Goal: Information Seeking & Learning: Learn about a topic

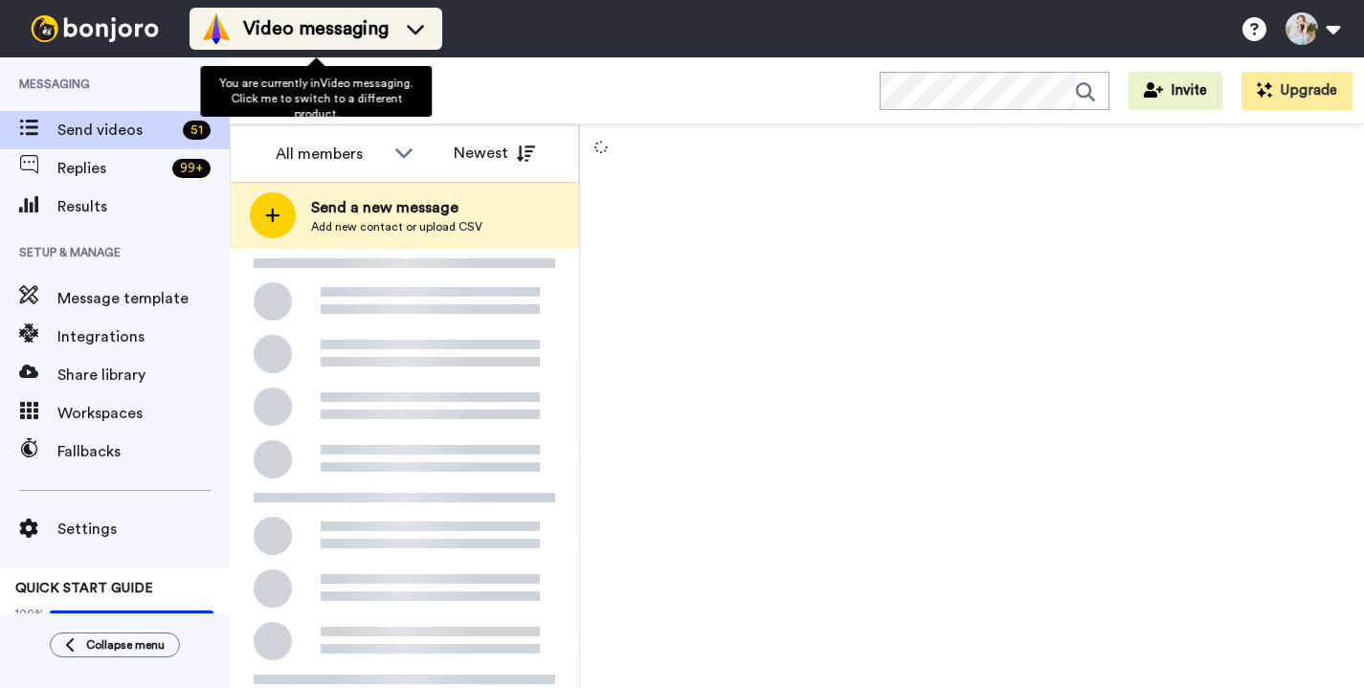
click at [379, 34] on span "Video messaging" at bounding box center [315, 28] width 145 height 27
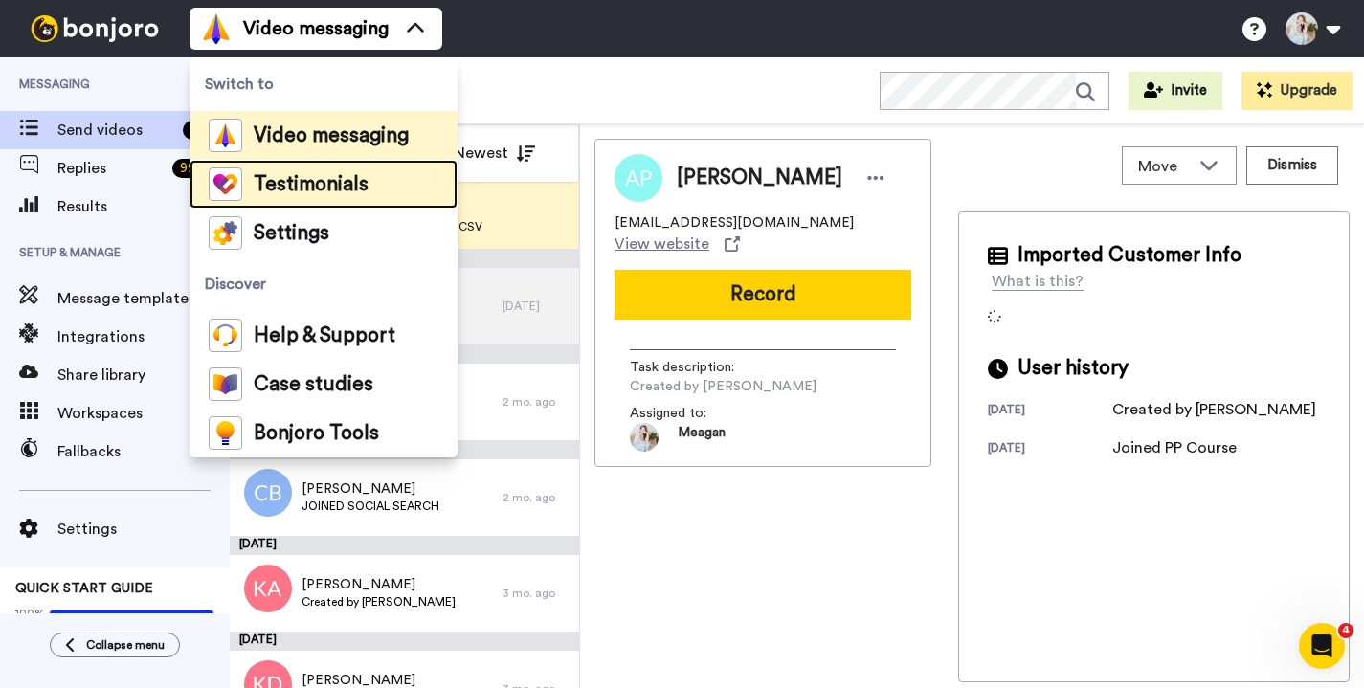
click at [330, 188] on span "Testimonials" at bounding box center [311, 184] width 115 height 19
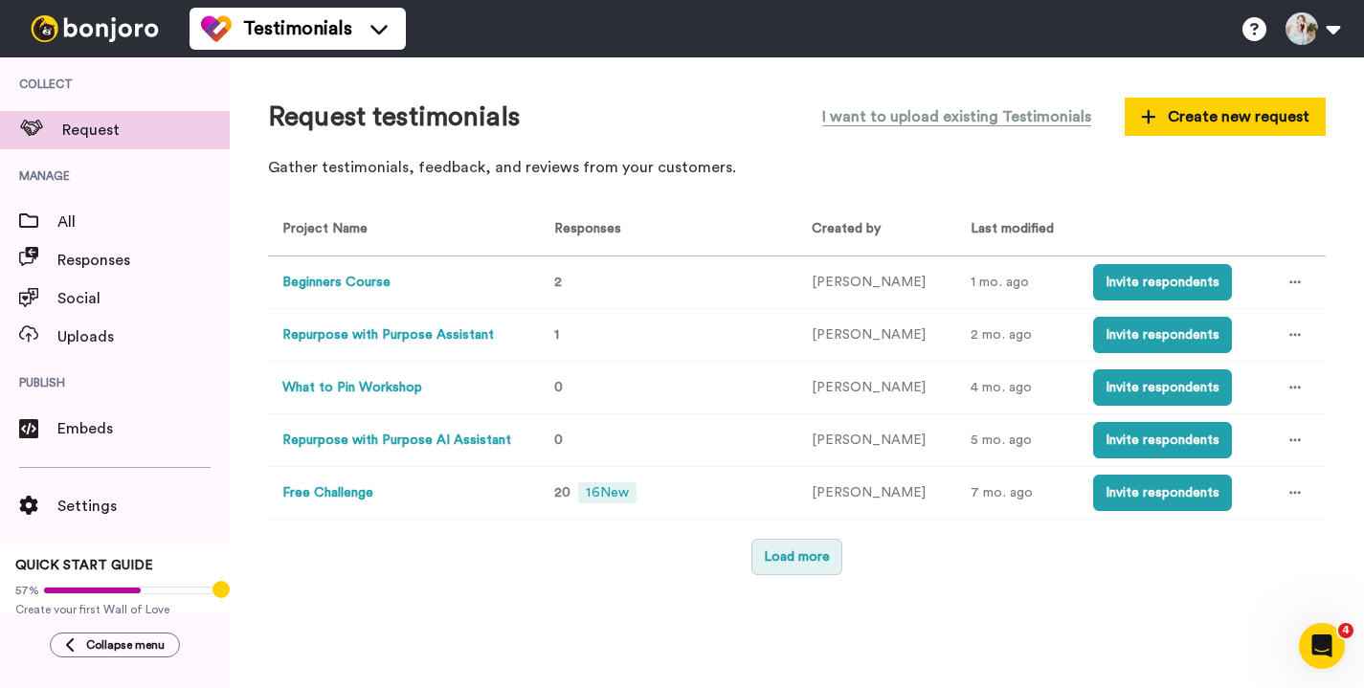
click at [793, 565] on button "Load more" at bounding box center [796, 557] width 91 height 36
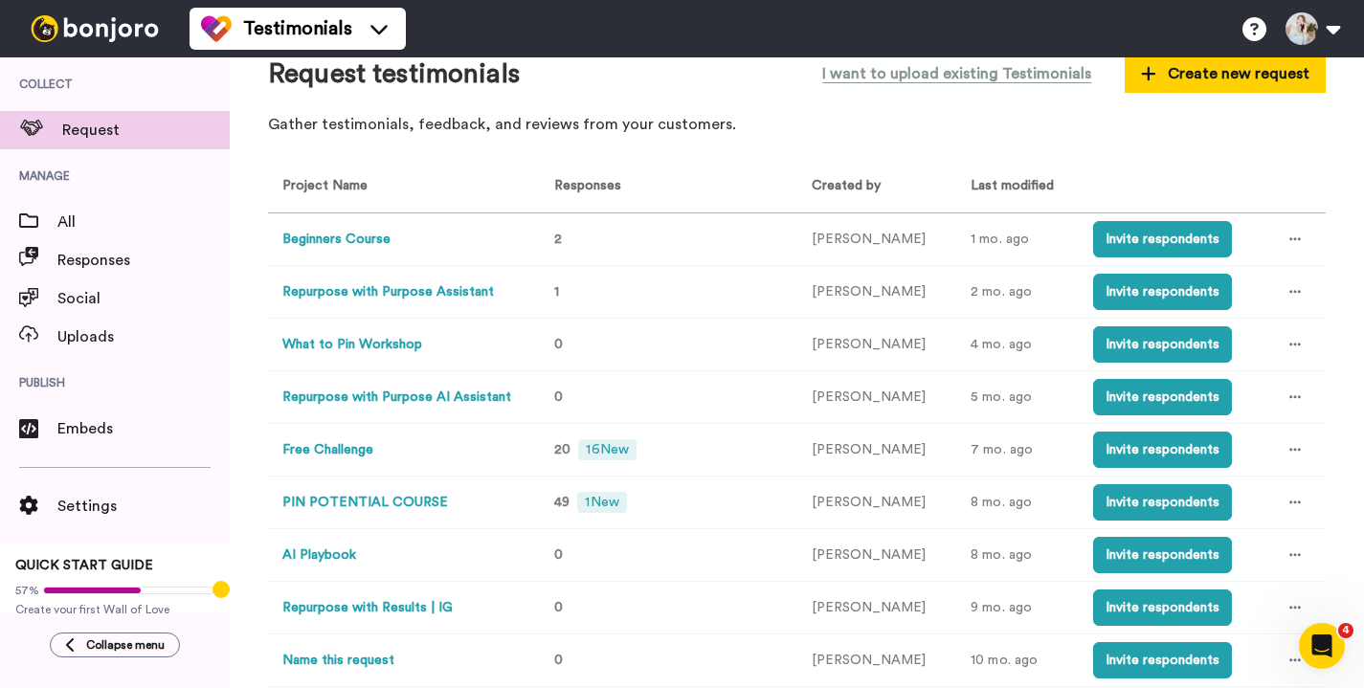
scroll to position [63, 0]
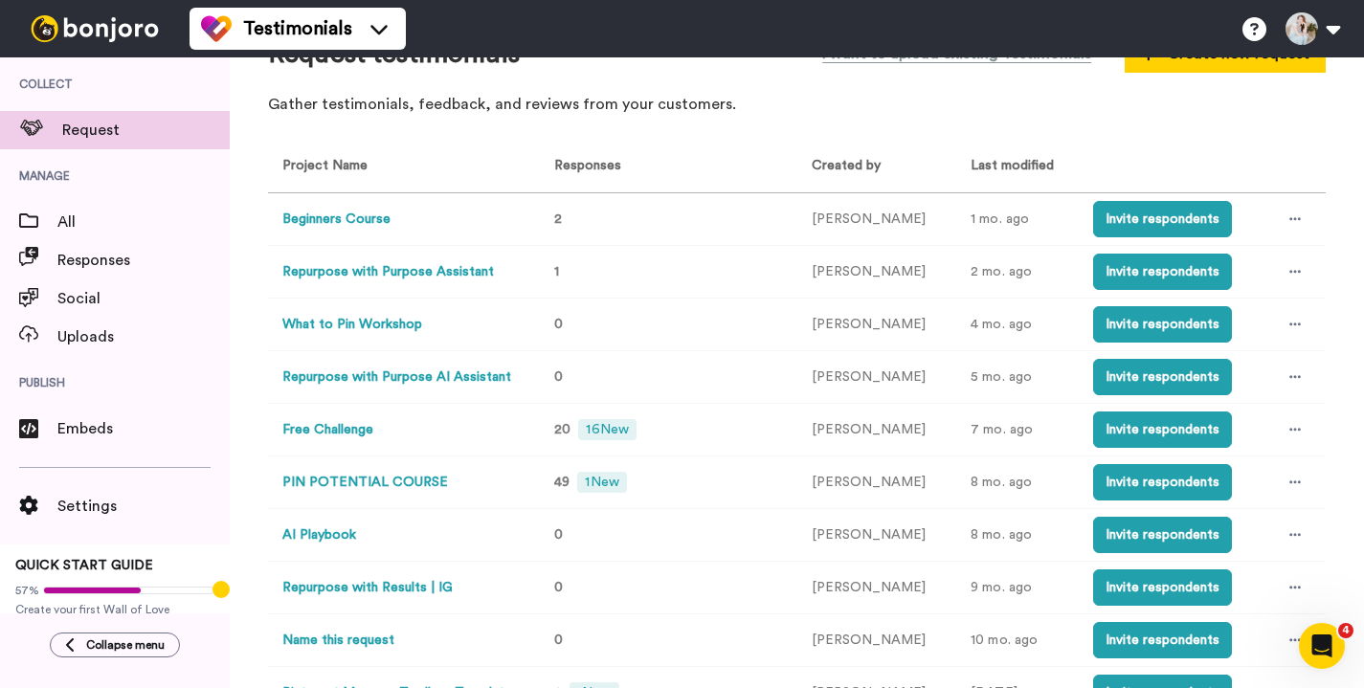
click at [416, 488] on button "PIN POTENTIAL COURSE" at bounding box center [365, 483] width 166 height 20
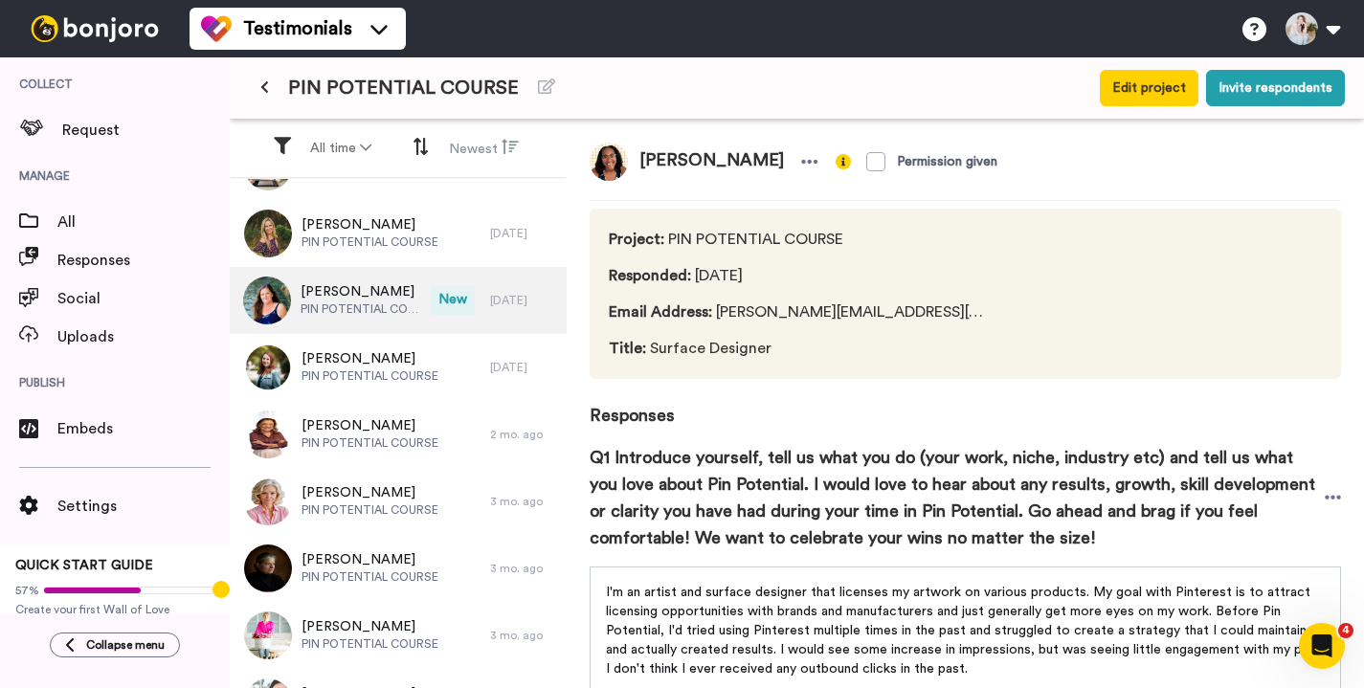
scroll to position [109, 0]
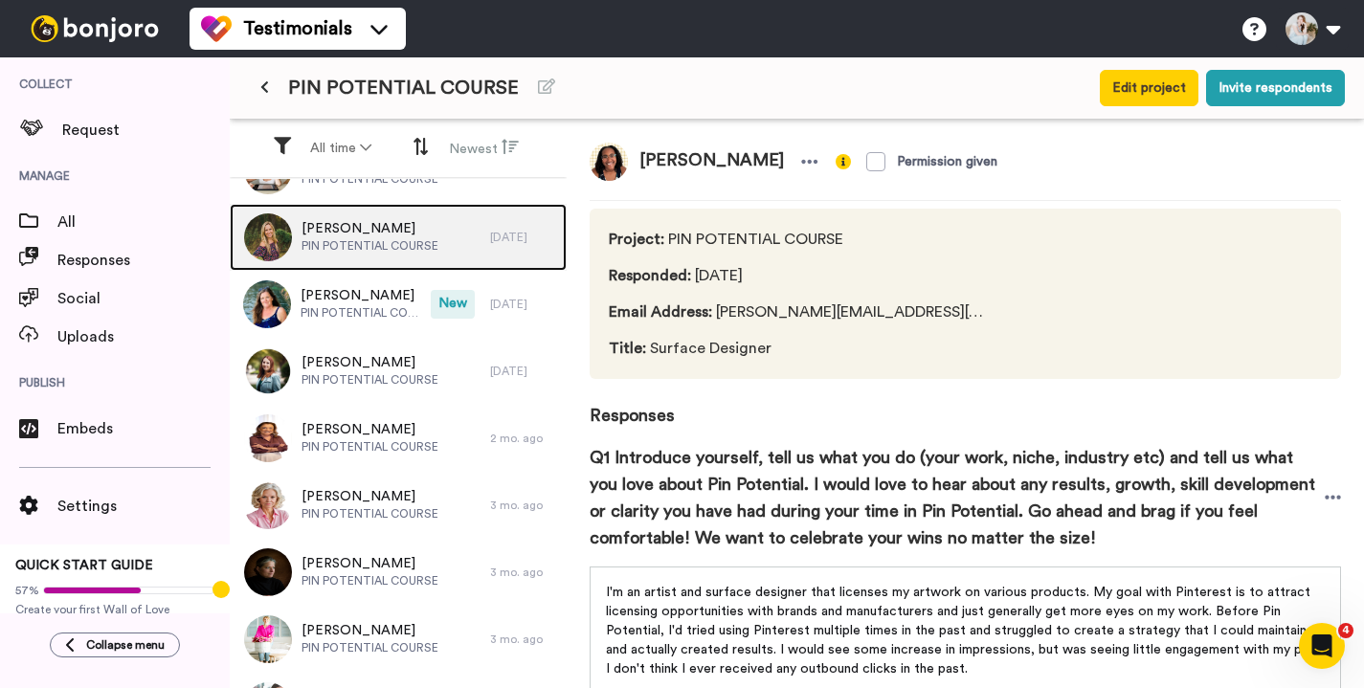
click at [381, 238] on span "PIN POTENTIAL COURSE" at bounding box center [369, 245] width 137 height 15
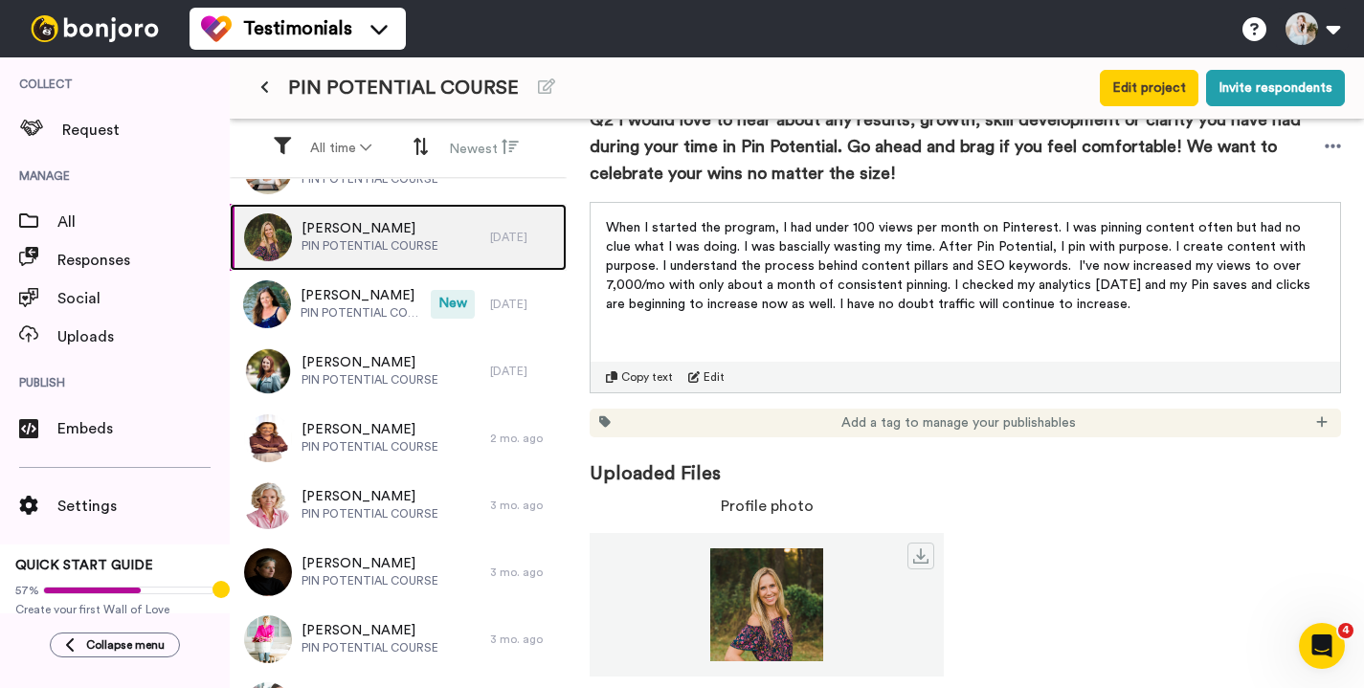
scroll to position [725, 0]
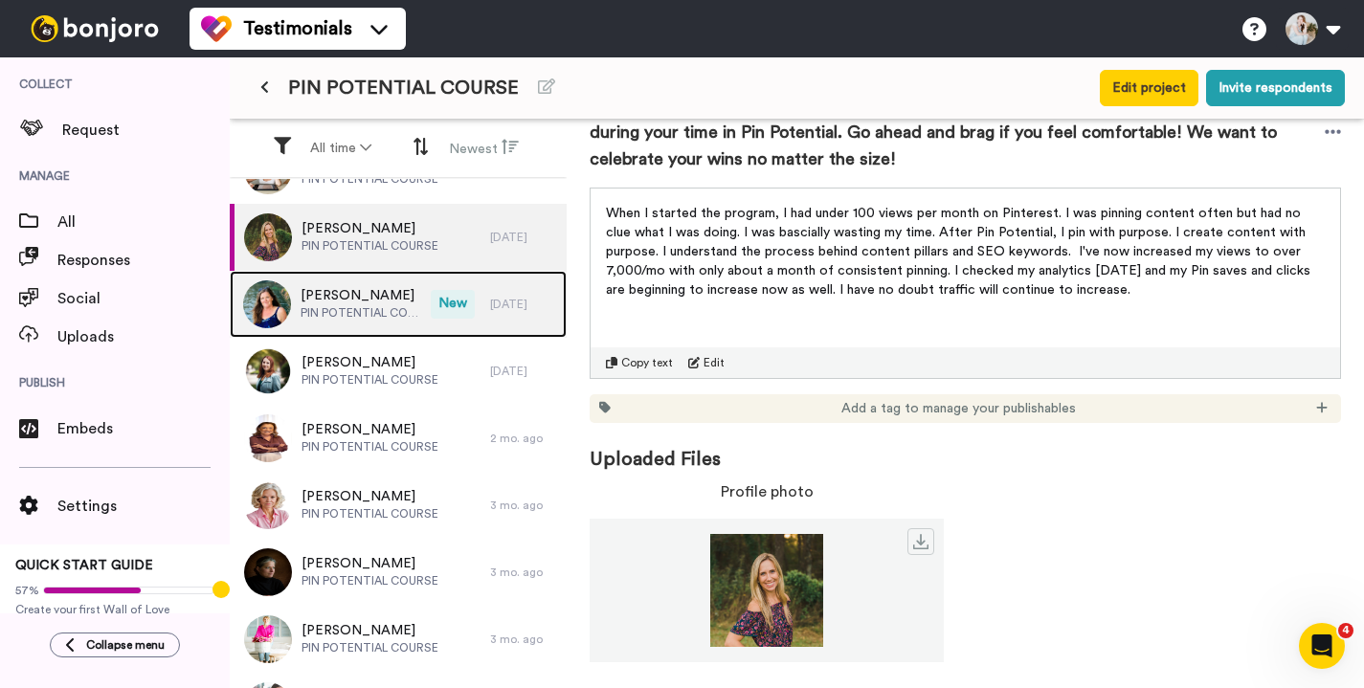
click at [380, 312] on span "PIN POTENTIAL COURSE" at bounding box center [360, 312] width 121 height 15
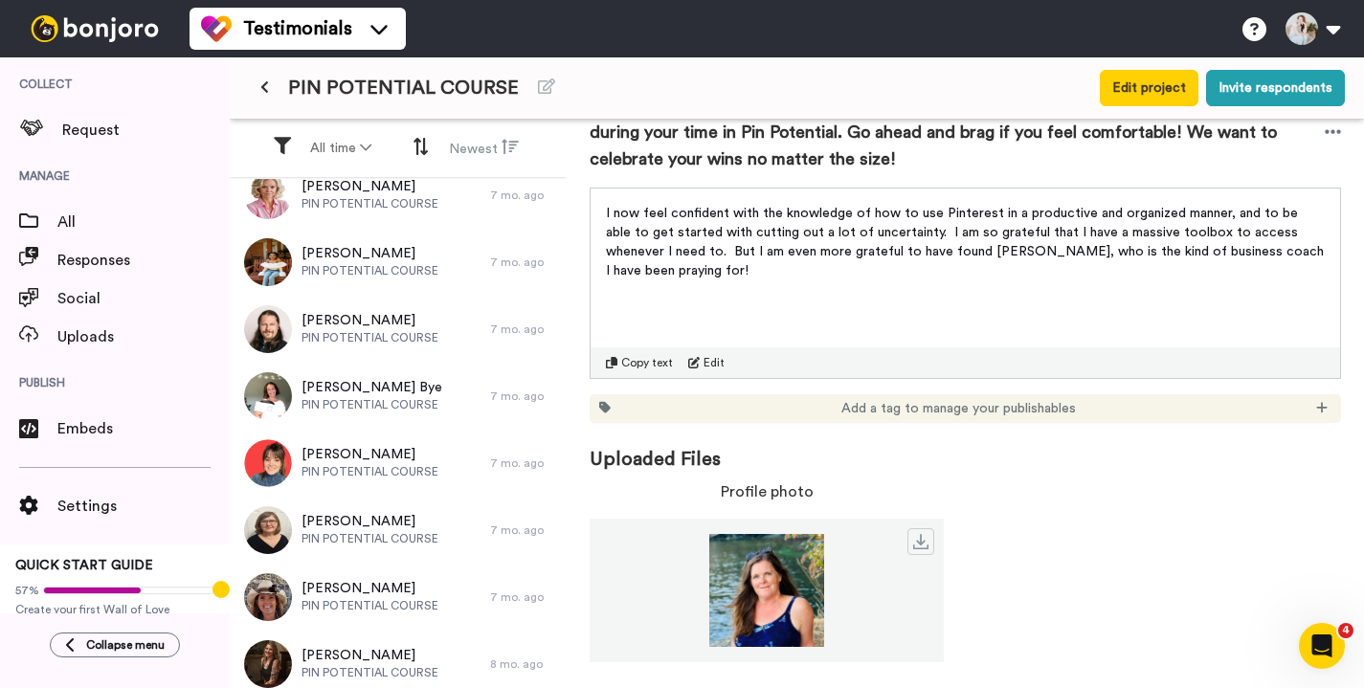
scroll to position [857, 0]
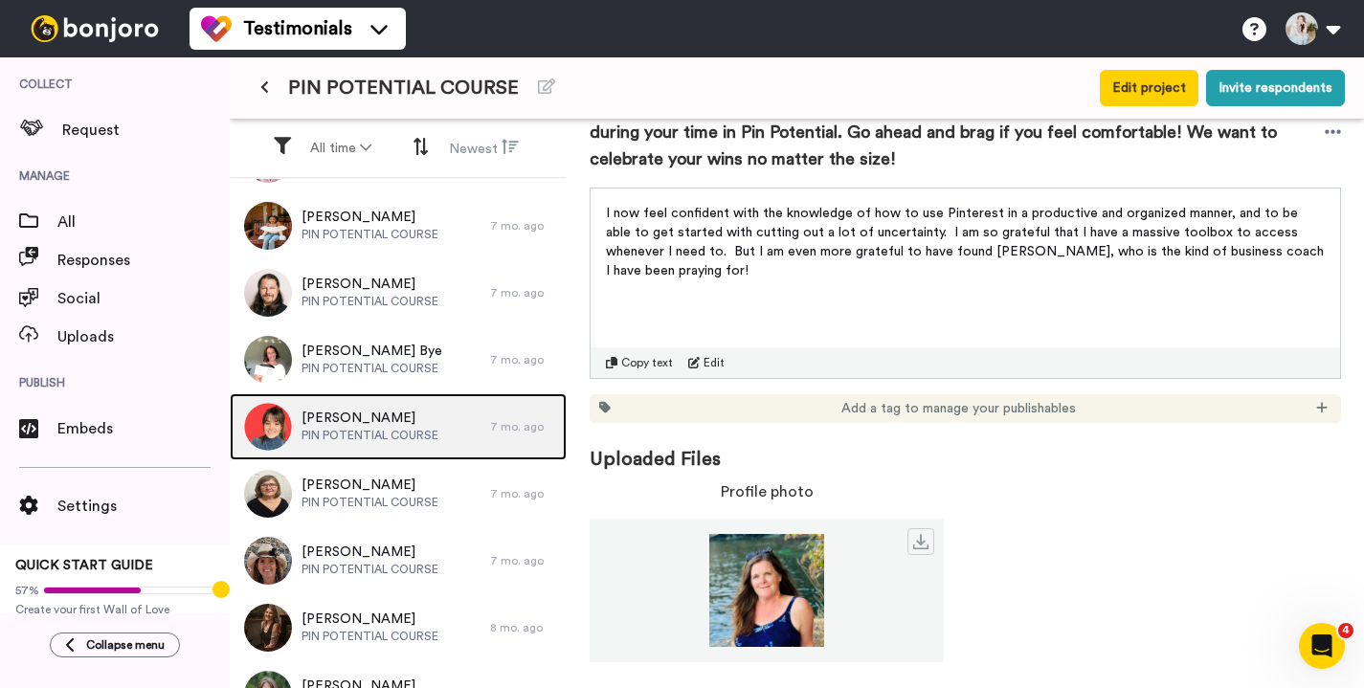
click at [410, 447] on div "[PERSON_NAME] PIN POTENTIAL COURSE" at bounding box center [360, 426] width 260 height 67
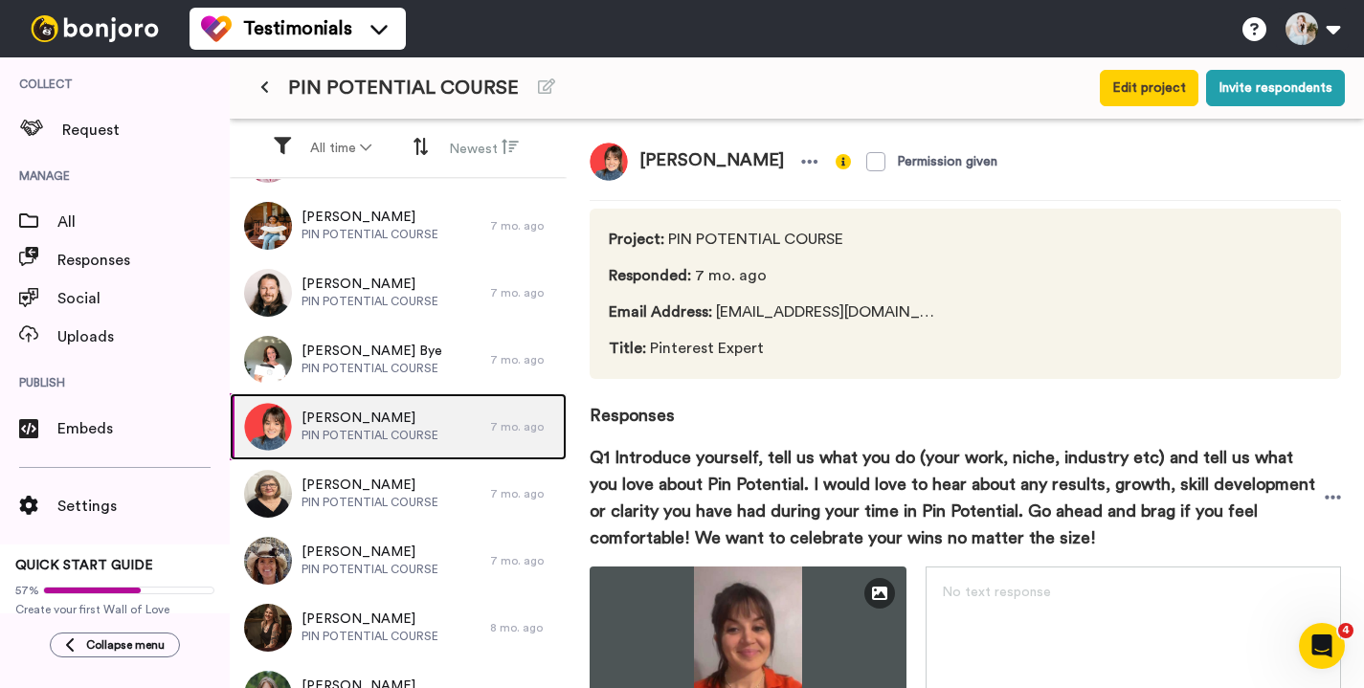
scroll to position [286, 0]
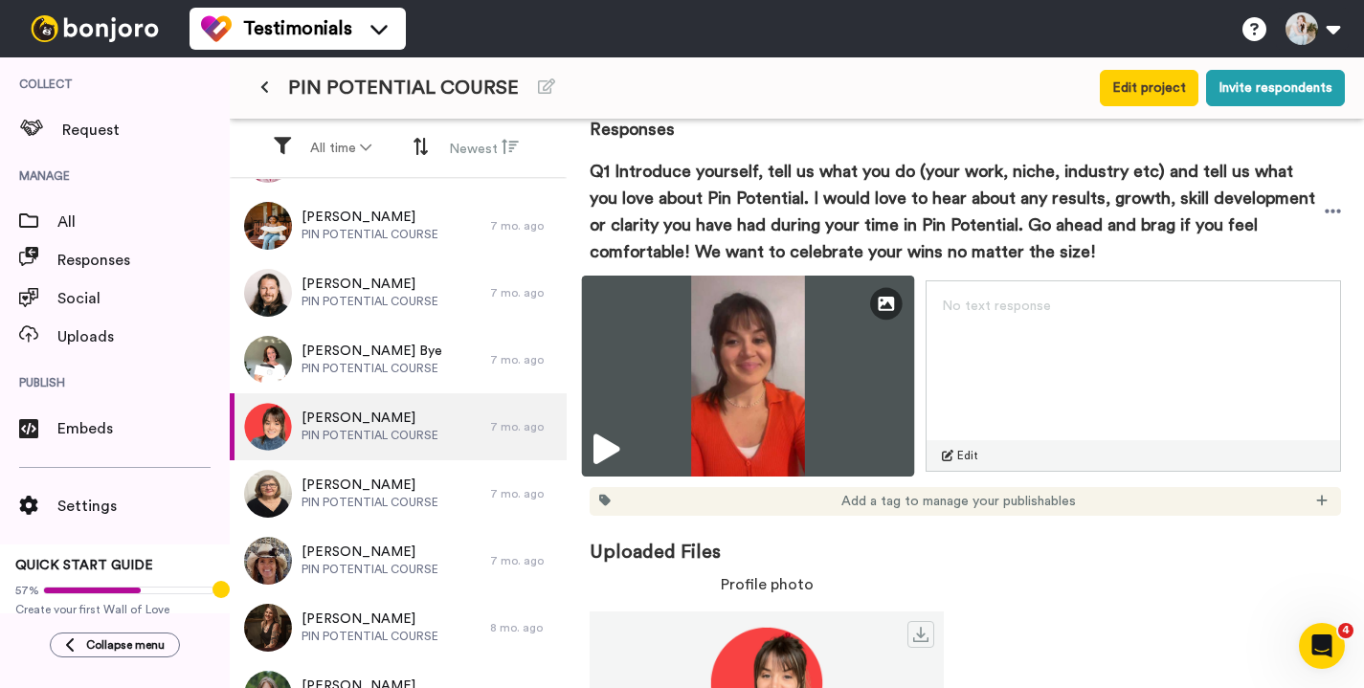
click at [604, 447] on icon at bounding box center [606, 449] width 26 height 31
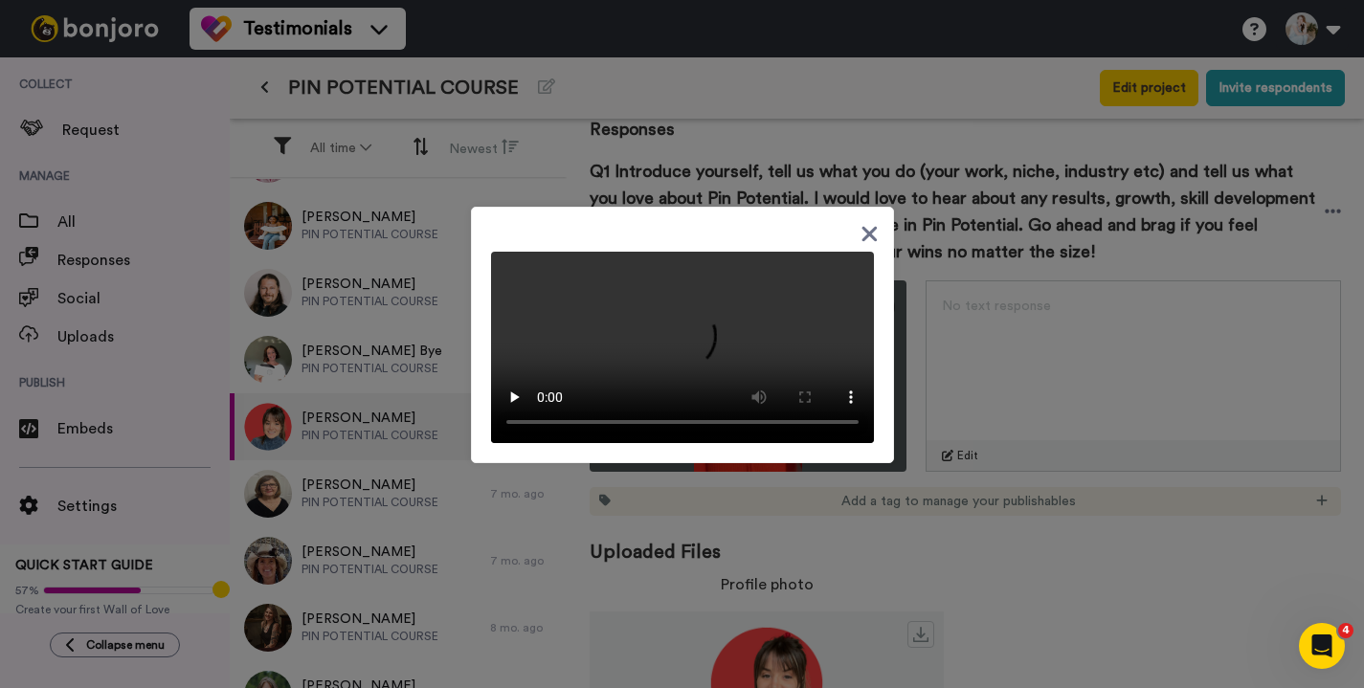
scroll to position [56, 0]
click at [695, 443] on video at bounding box center [682, 347] width 383 height 191
click at [179, 357] on div at bounding box center [682, 344] width 1364 height 688
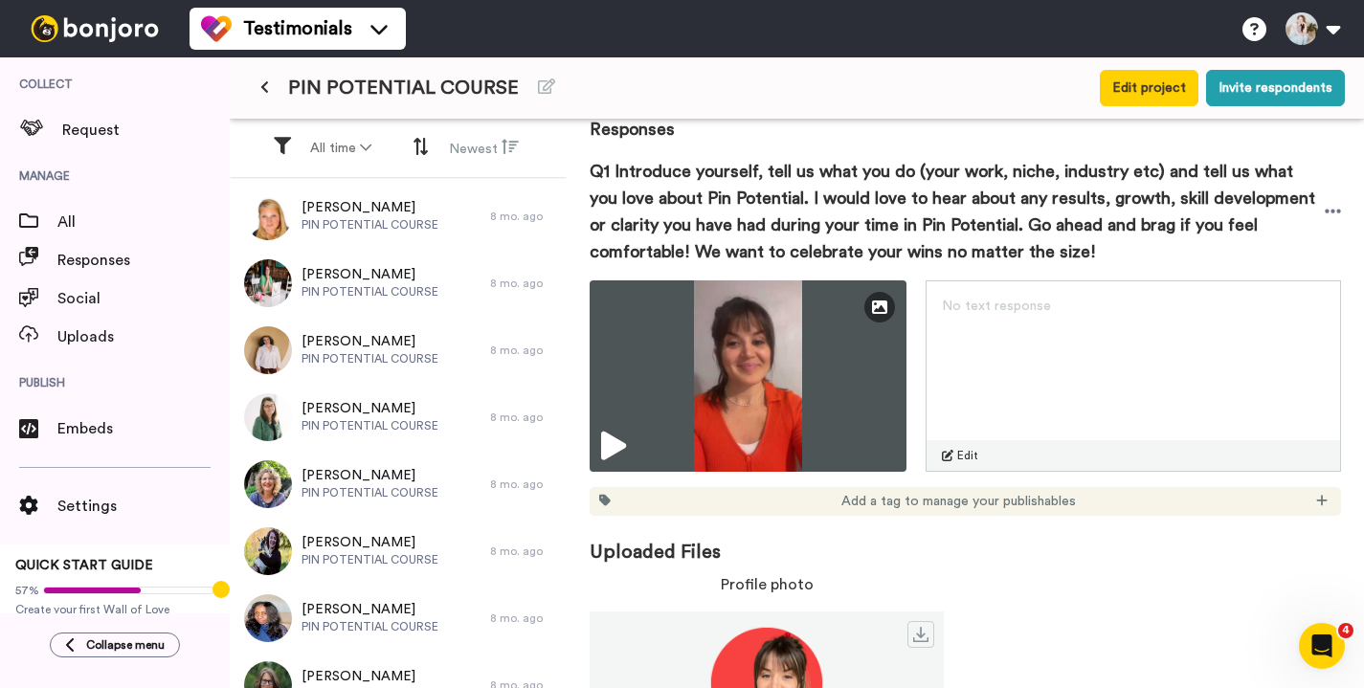
scroll to position [2503, 0]
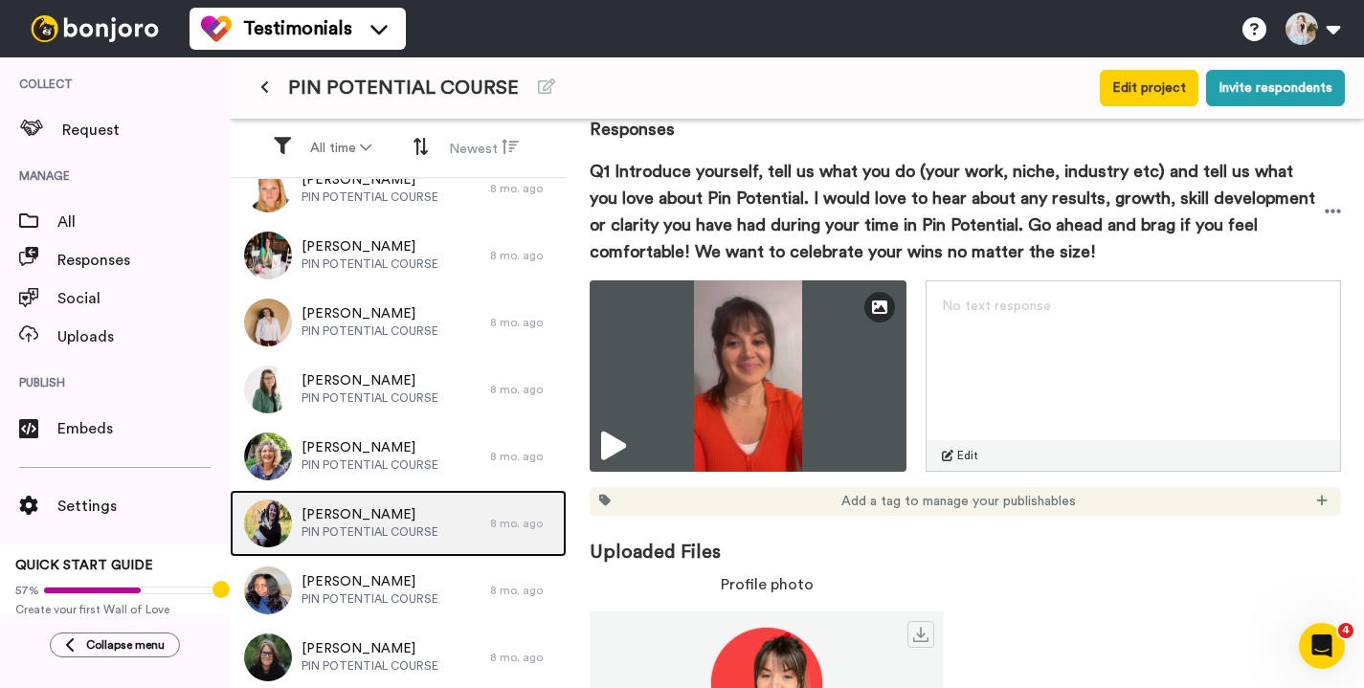
click at [357, 512] on span "[PERSON_NAME]" at bounding box center [369, 514] width 137 height 19
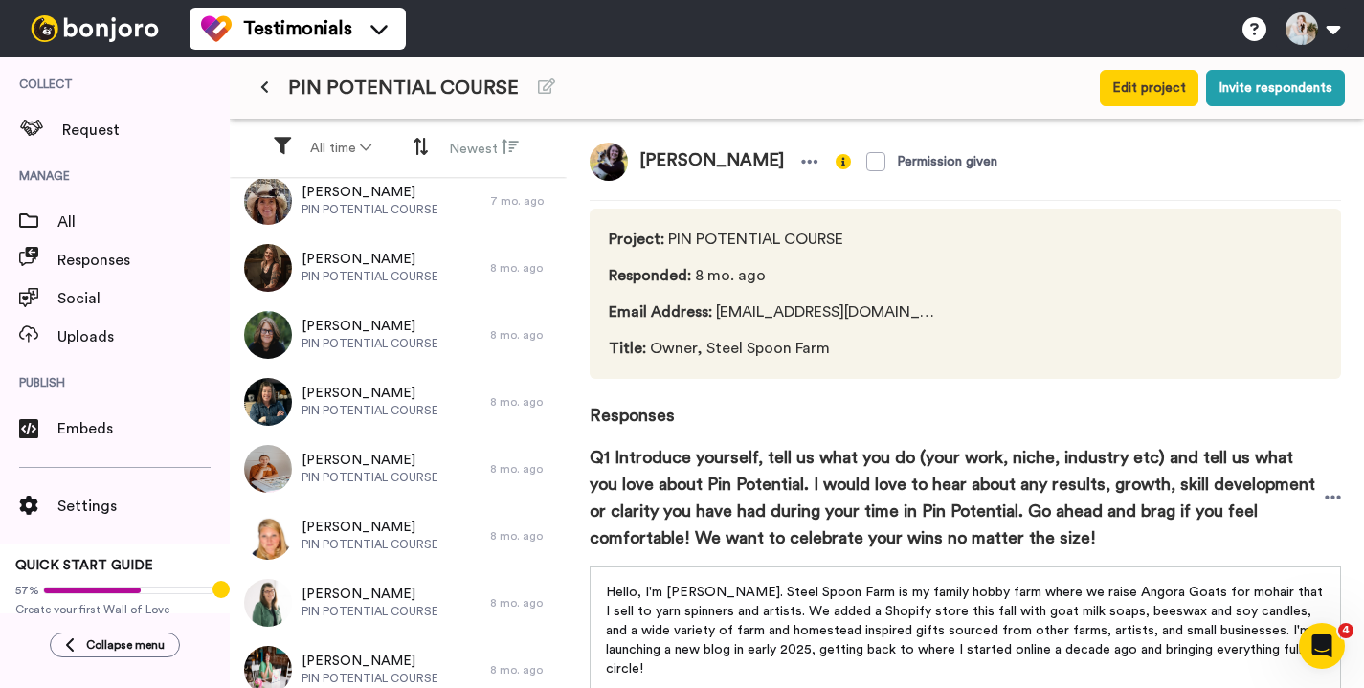
scroll to position [1208, 0]
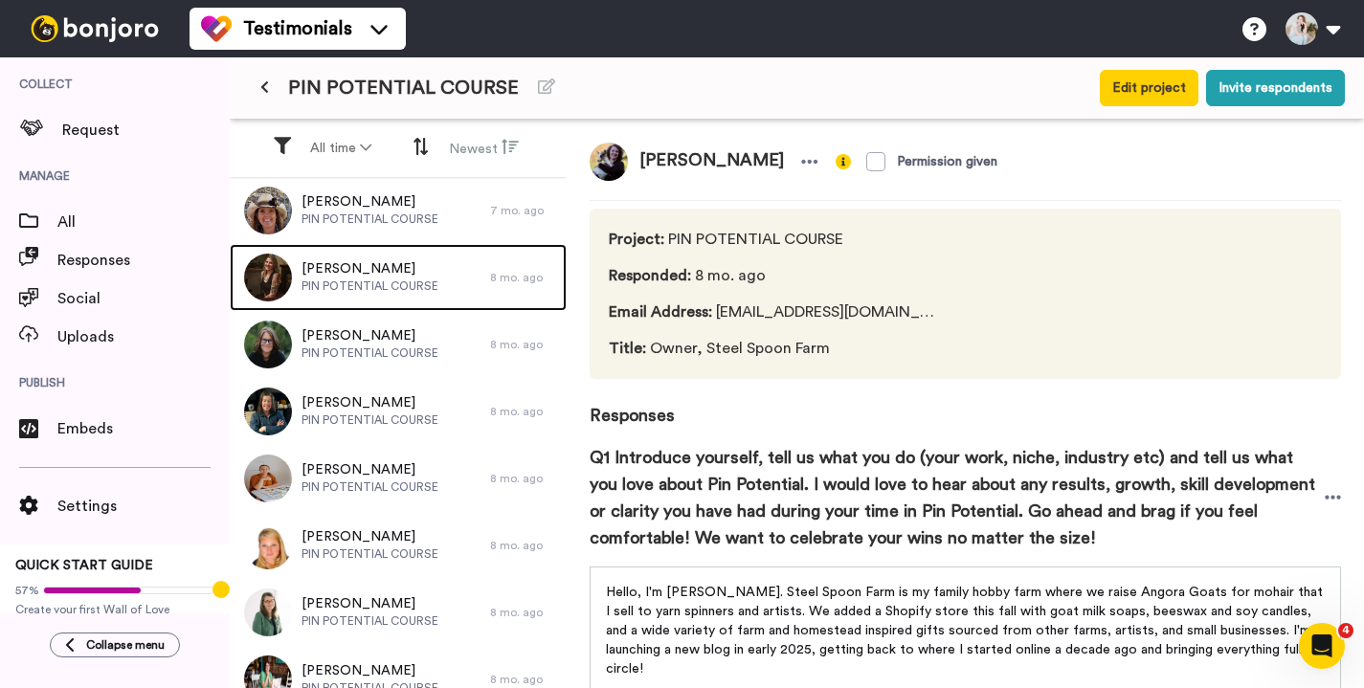
click at [314, 285] on span "PIN POTENTIAL COURSE" at bounding box center [369, 285] width 137 height 15
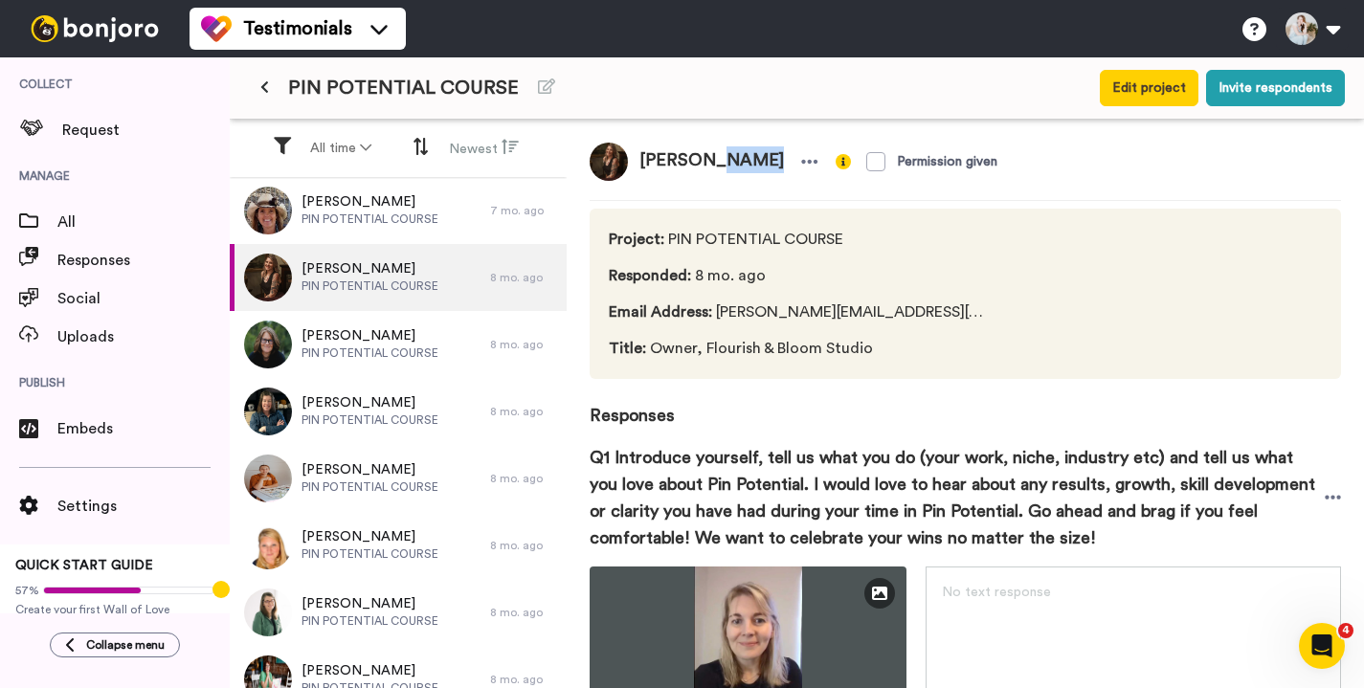
drag, startPoint x: 740, startPoint y: 158, endPoint x: 695, endPoint y: 163, distance: 45.2
click at [695, 163] on span "[PERSON_NAME]" at bounding box center [711, 162] width 167 height 38
copy span "[PERSON_NAME]"
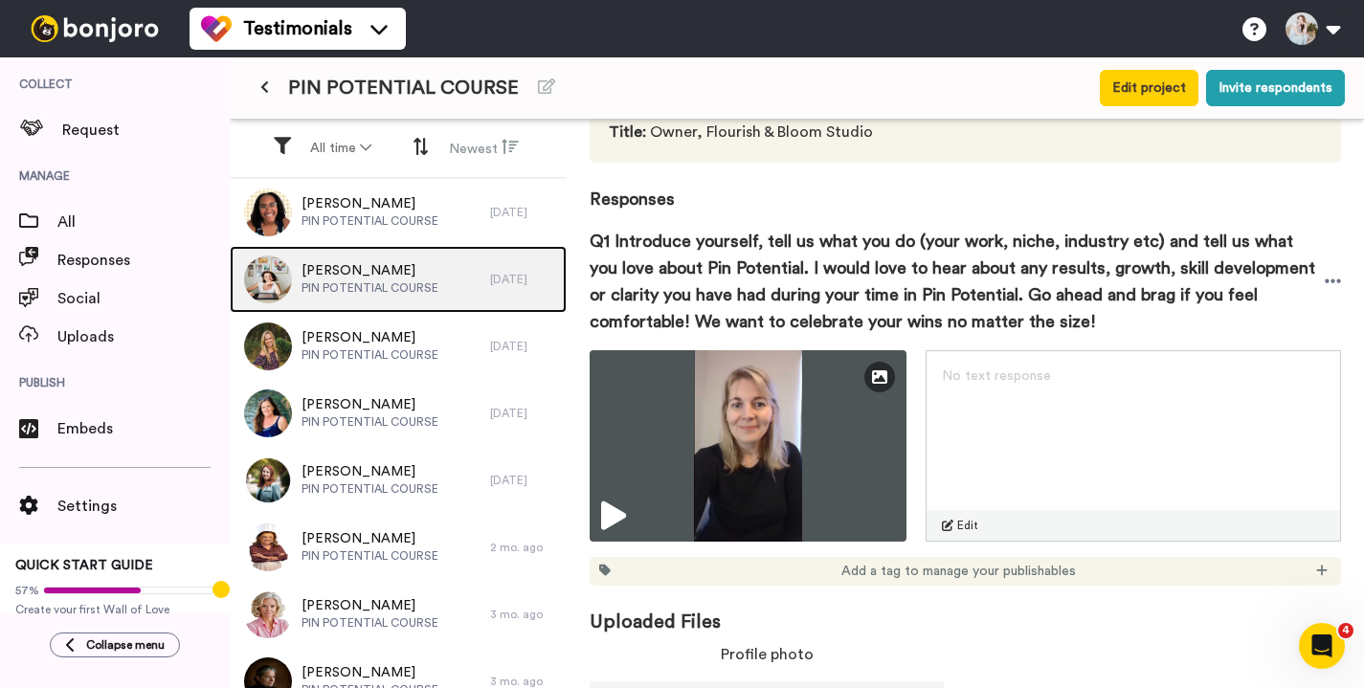
click at [427, 281] on span "PIN POTENTIAL COURSE" at bounding box center [369, 287] width 137 height 15
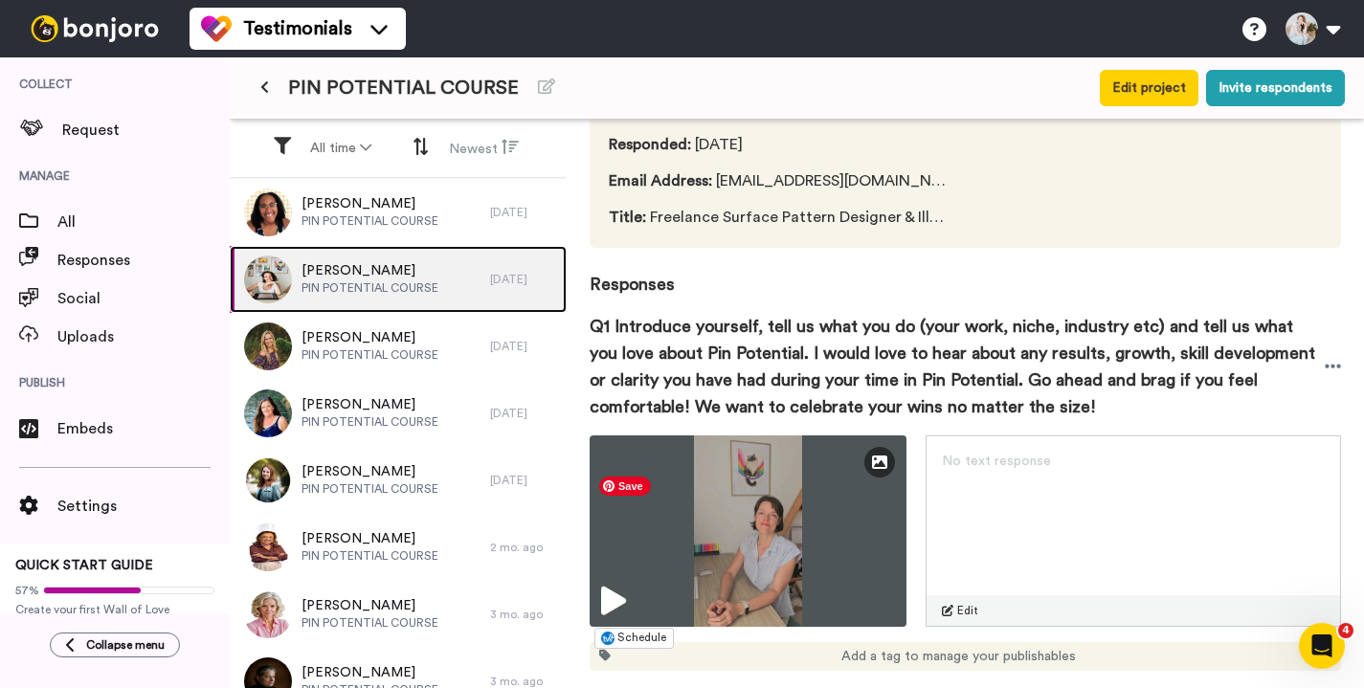
scroll to position [206, 0]
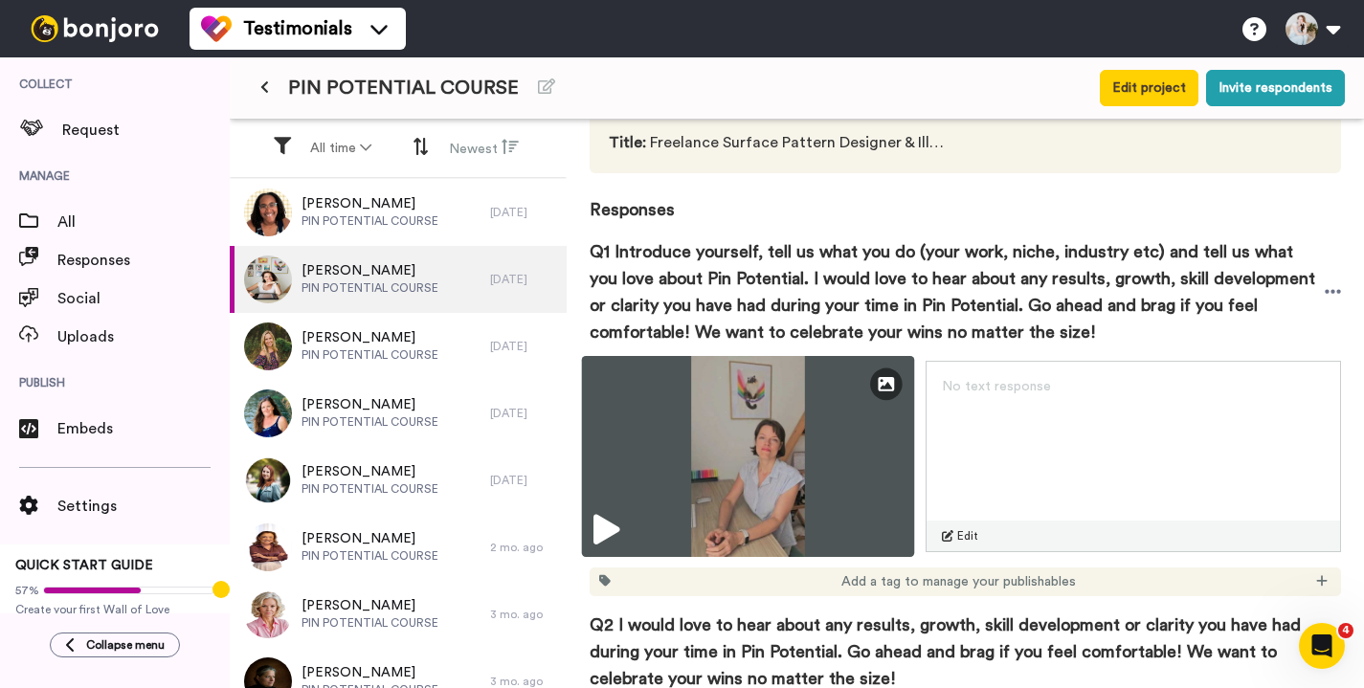
click at [612, 524] on icon at bounding box center [606, 530] width 26 height 31
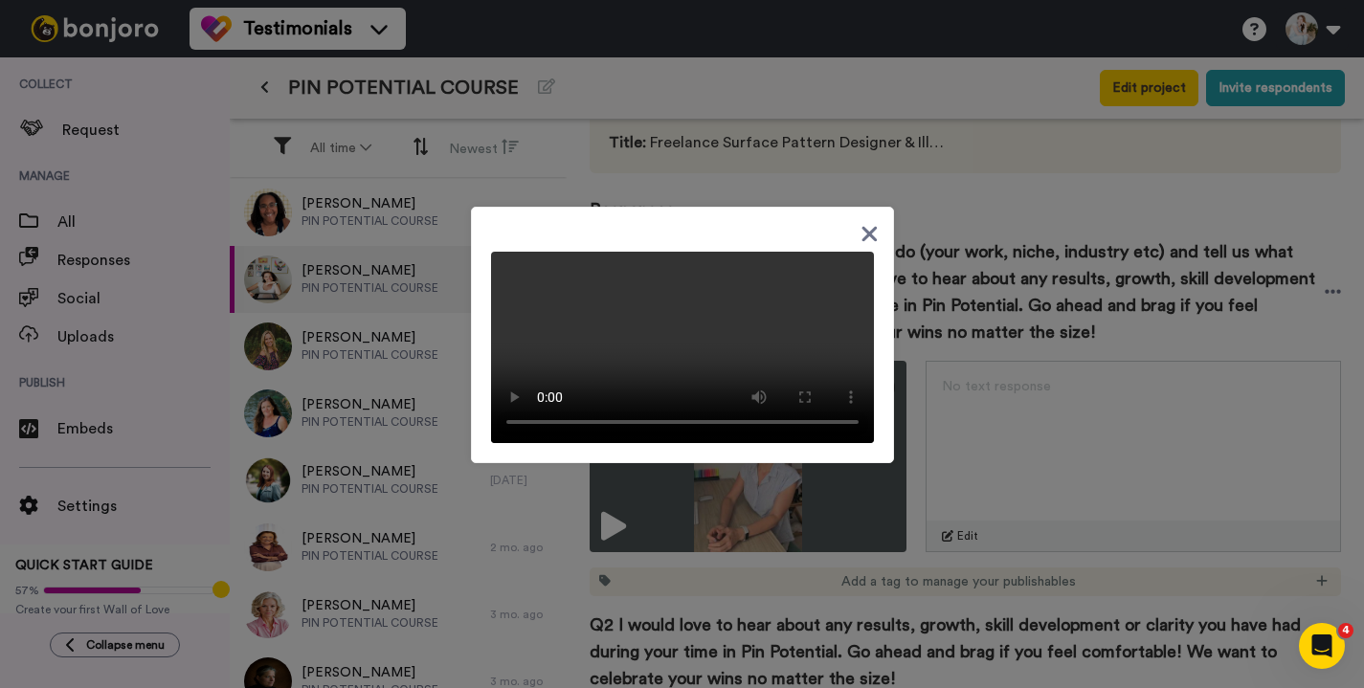
scroll to position [64, 0]
click at [999, 546] on div at bounding box center [682, 344] width 1364 height 688
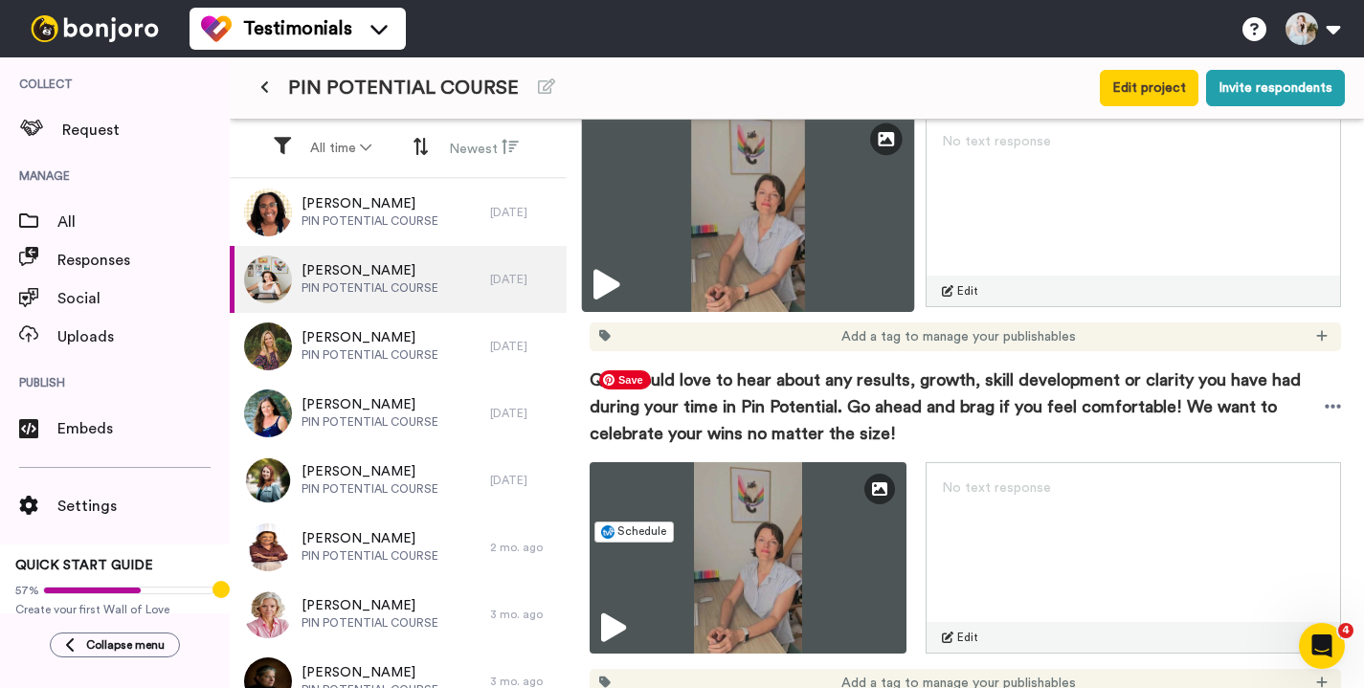
scroll to position [652, 0]
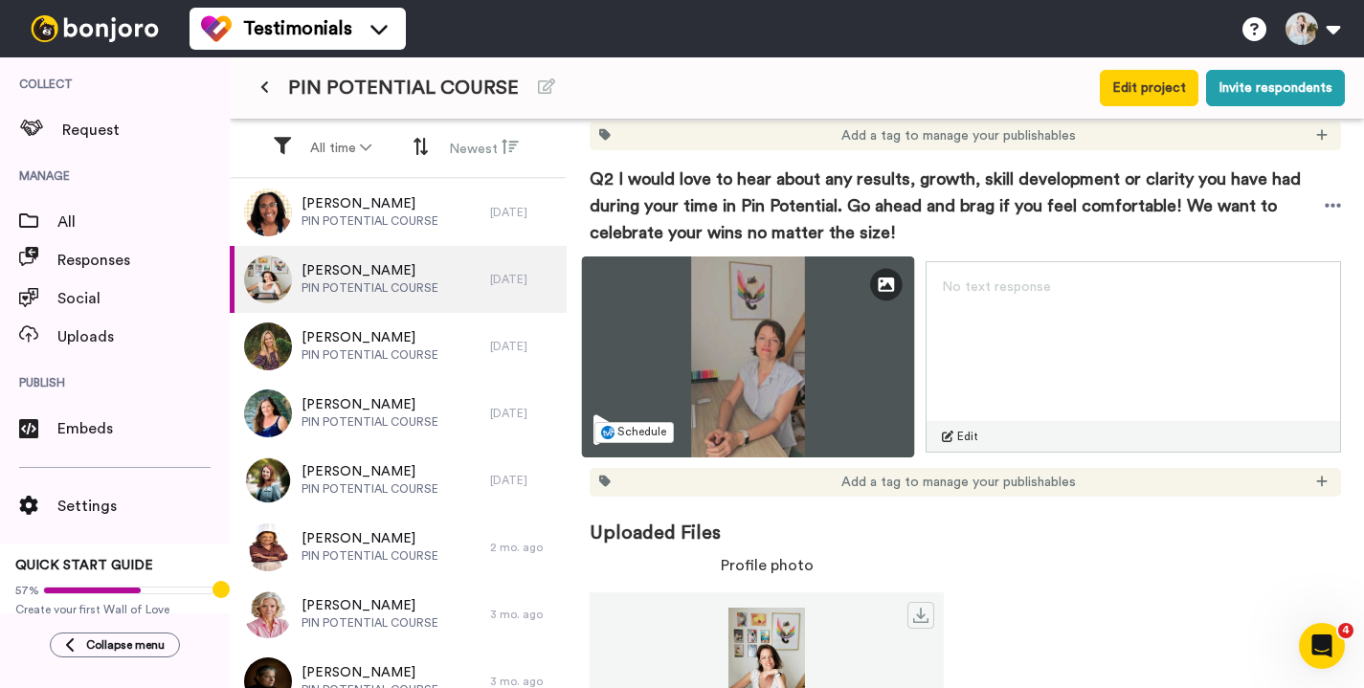
click at [608, 417] on icon at bounding box center [606, 430] width 26 height 31
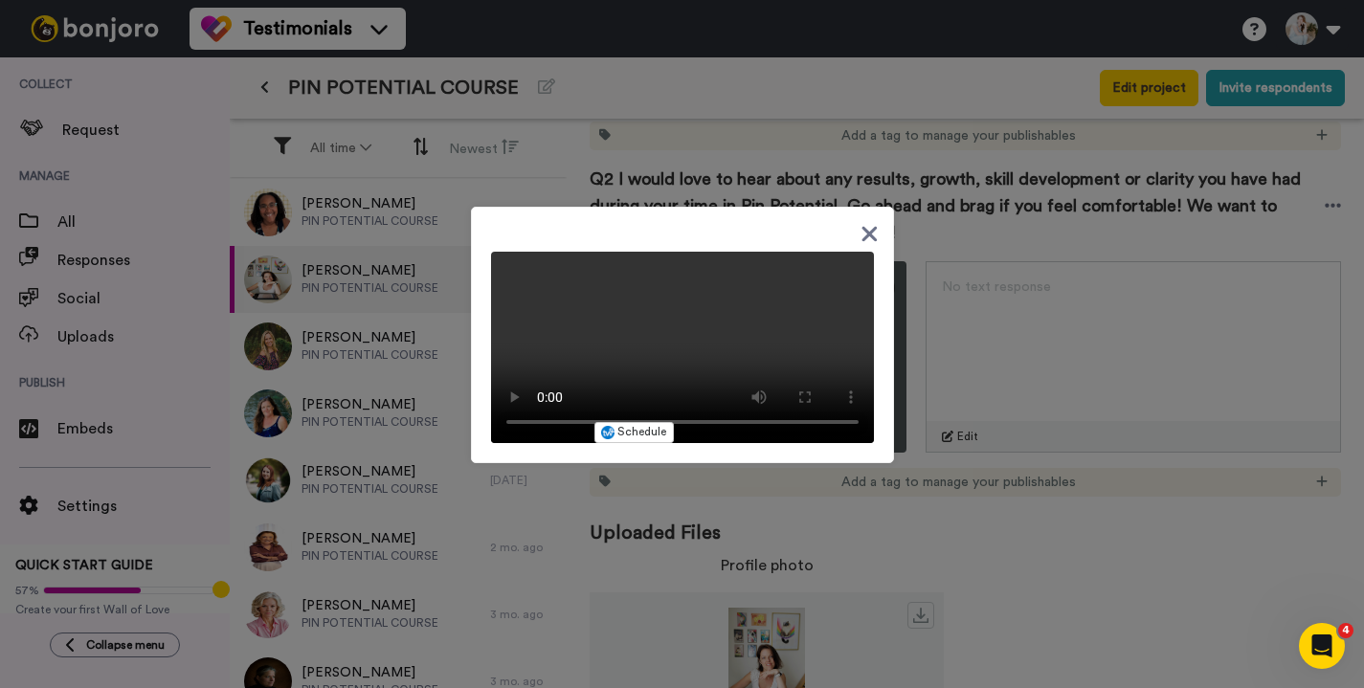
click at [509, 398] on video at bounding box center [682, 347] width 383 height 191
click at [962, 420] on div at bounding box center [682, 344] width 1364 height 688
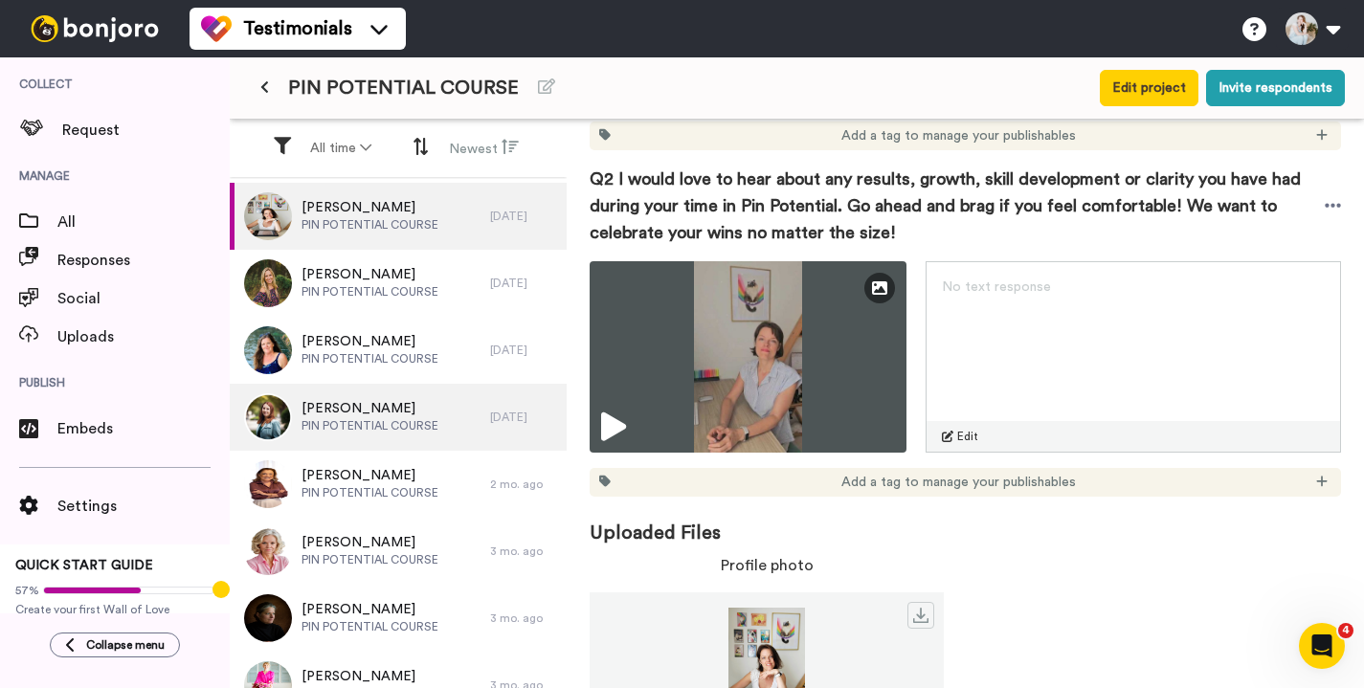
scroll to position [74, 0]
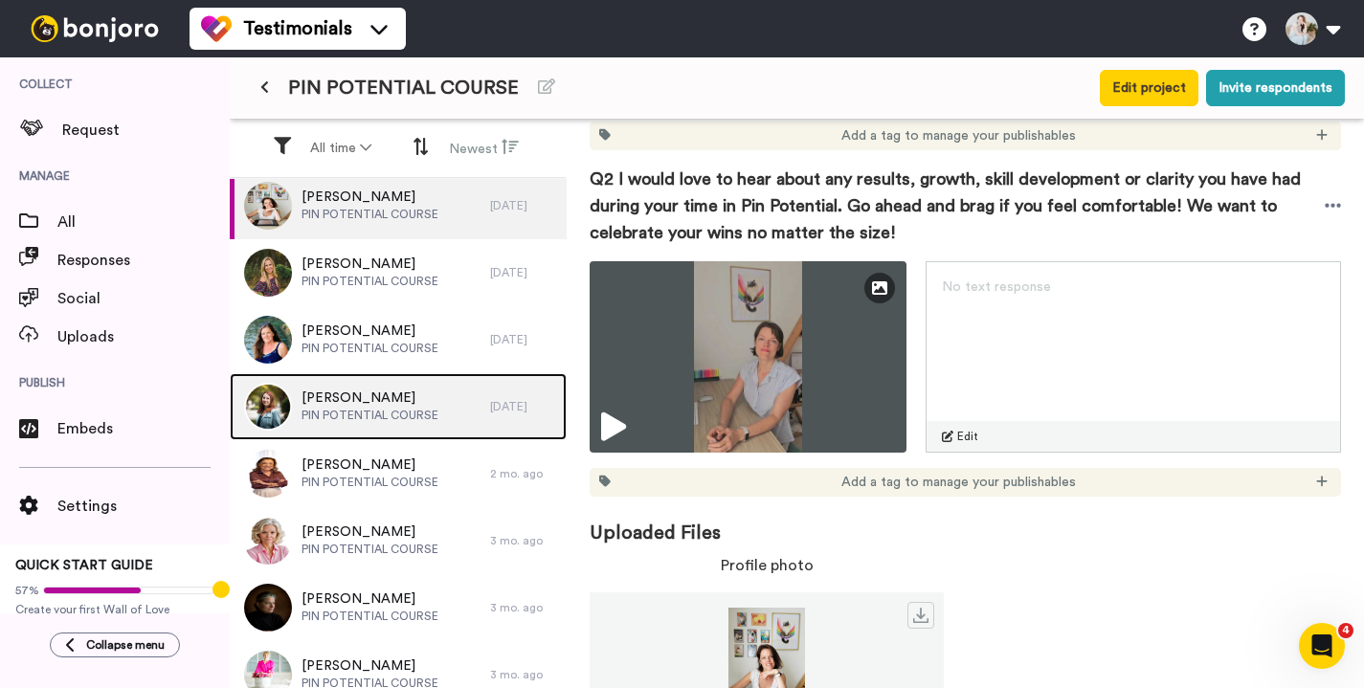
click at [386, 396] on span "[PERSON_NAME]" at bounding box center [369, 398] width 137 height 19
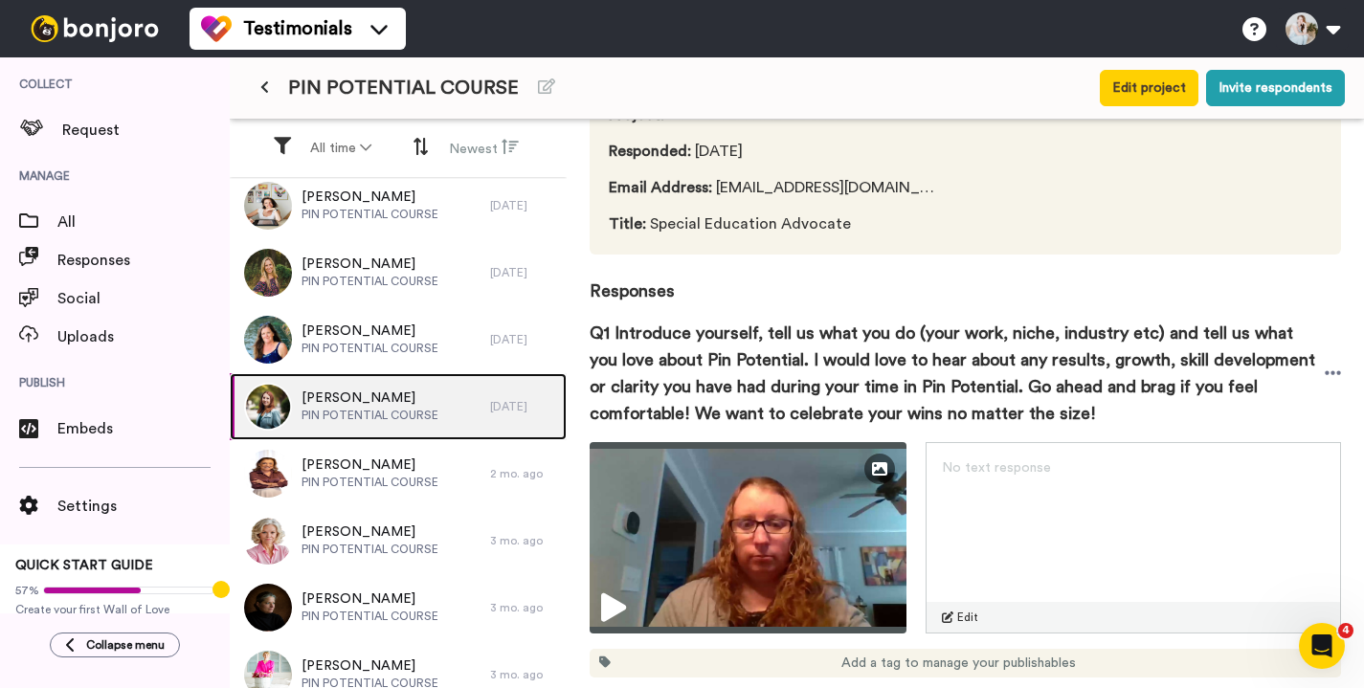
scroll to position [269, 0]
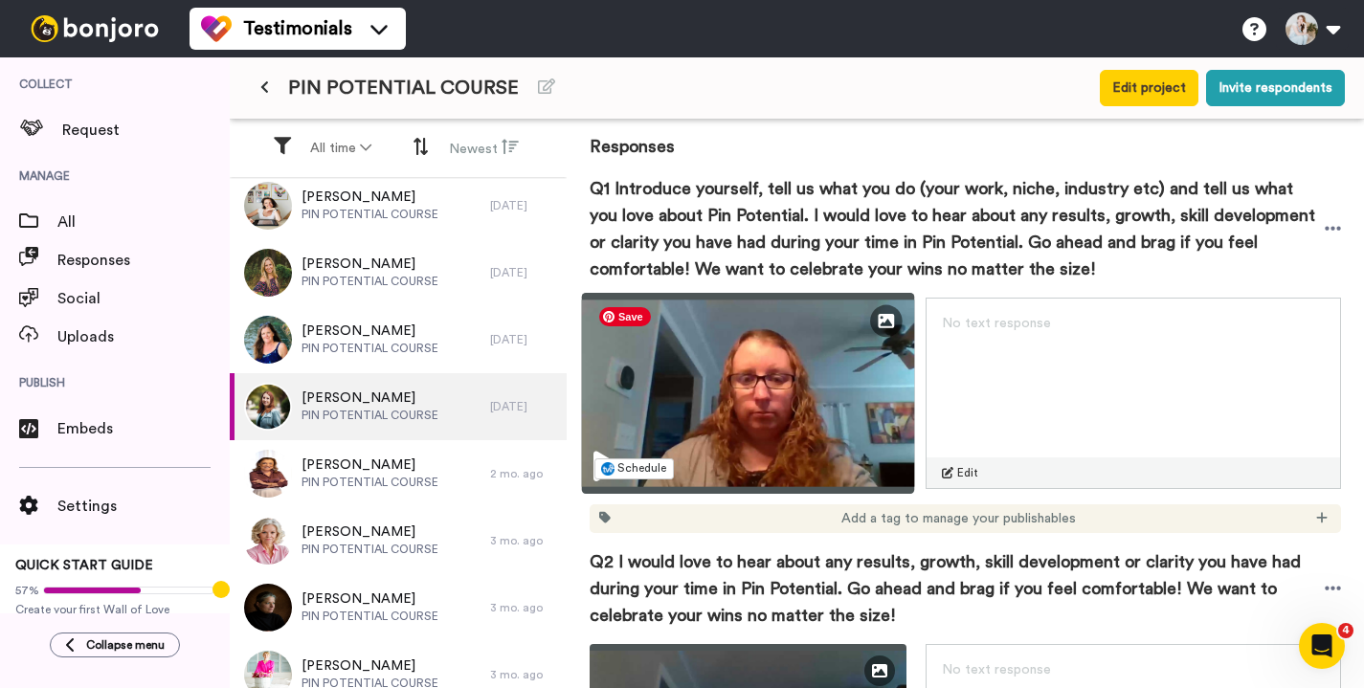
click at [601, 448] on img at bounding box center [748, 393] width 333 height 201
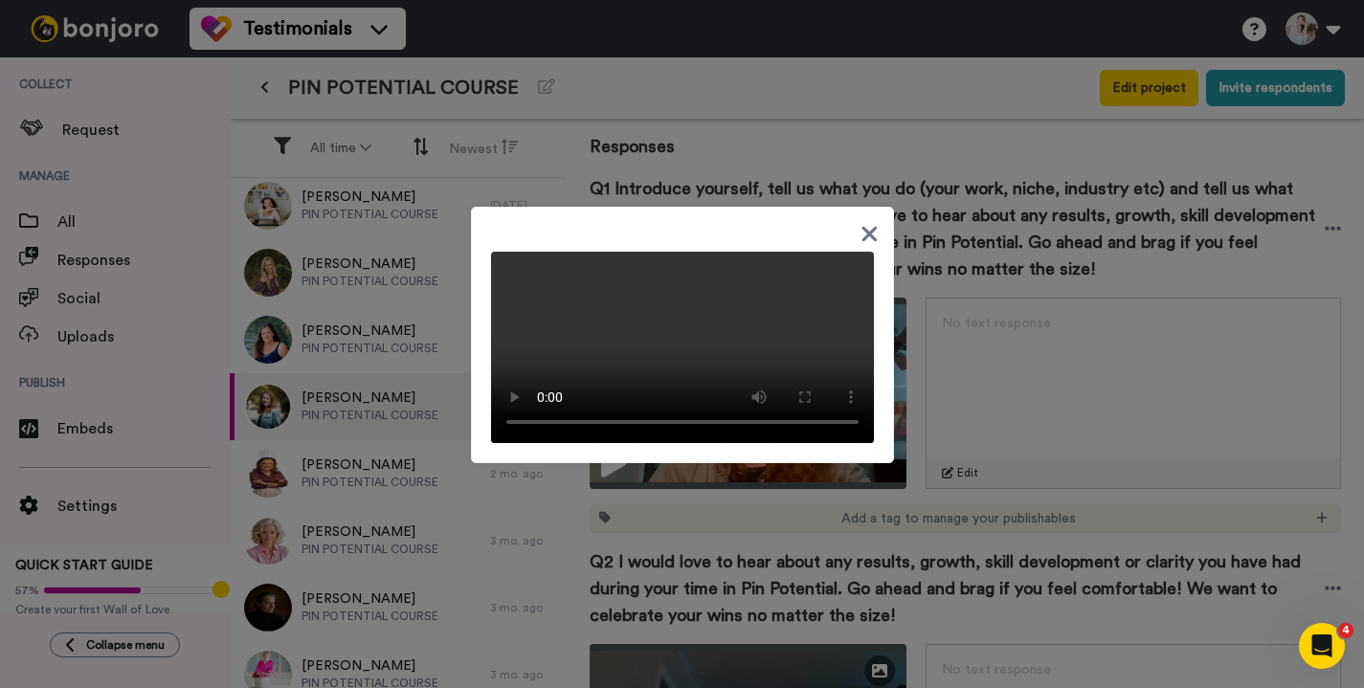
click at [348, 600] on div at bounding box center [682, 344] width 1364 height 688
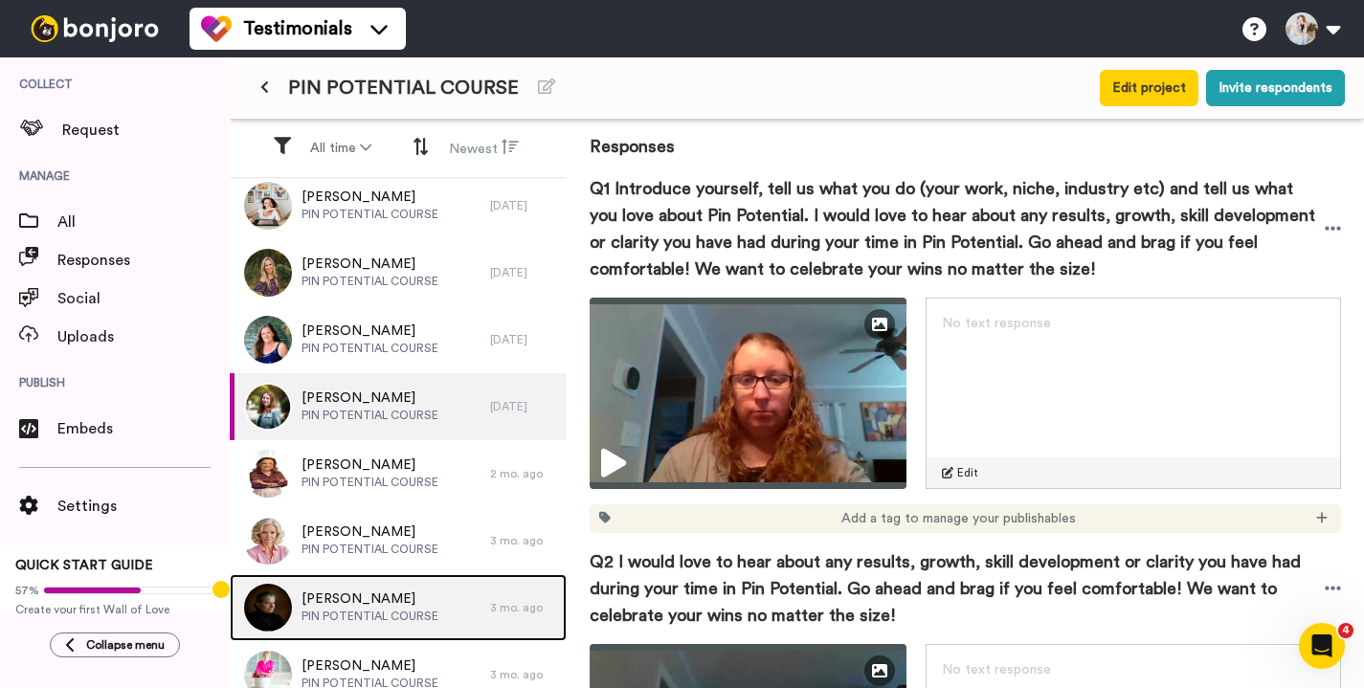
click at [332, 612] on span "PIN POTENTIAL COURSE" at bounding box center [369, 616] width 137 height 15
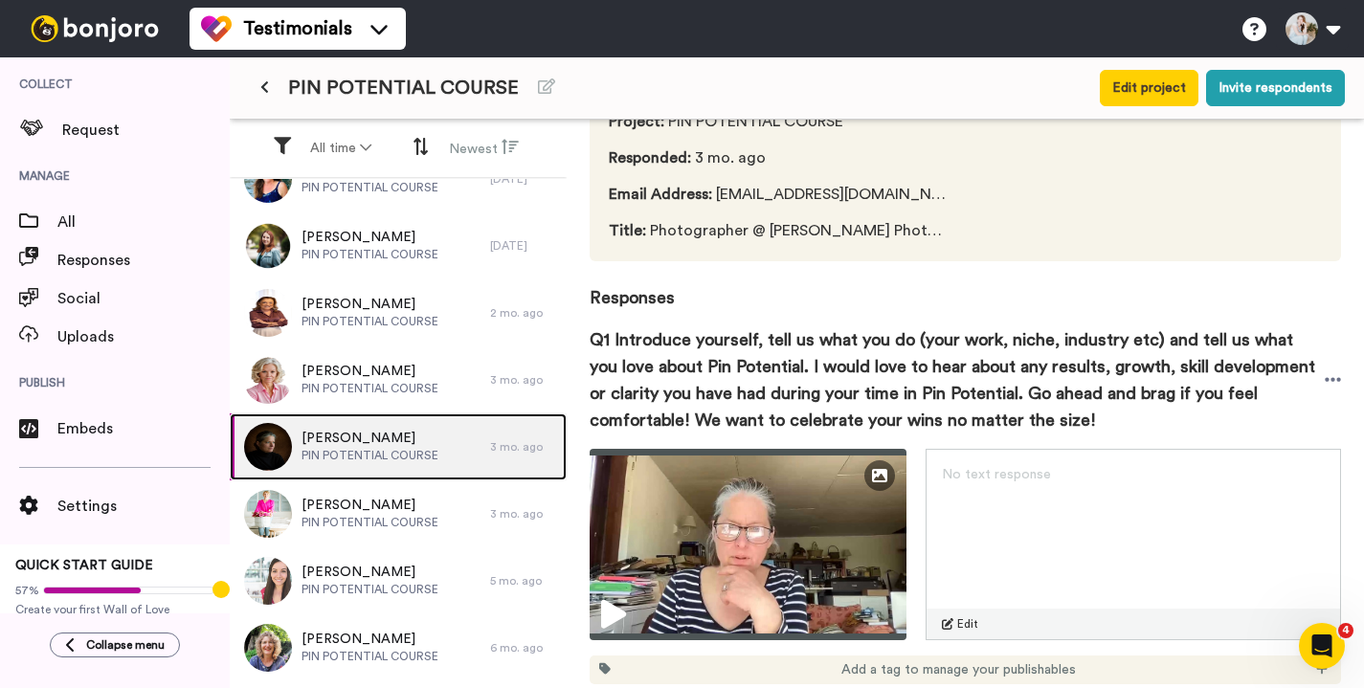
scroll to position [249, 0]
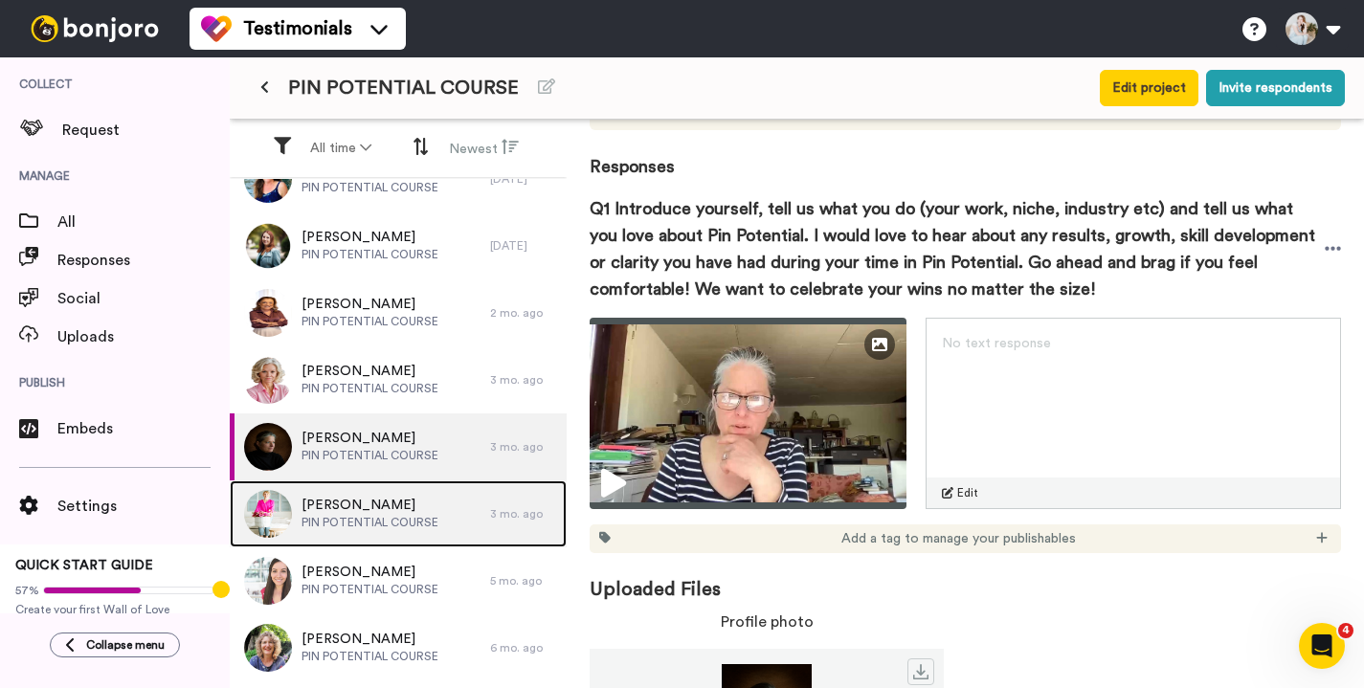
click at [367, 533] on div "[PERSON_NAME] PIN POTENTIAL COURSE" at bounding box center [360, 513] width 260 height 67
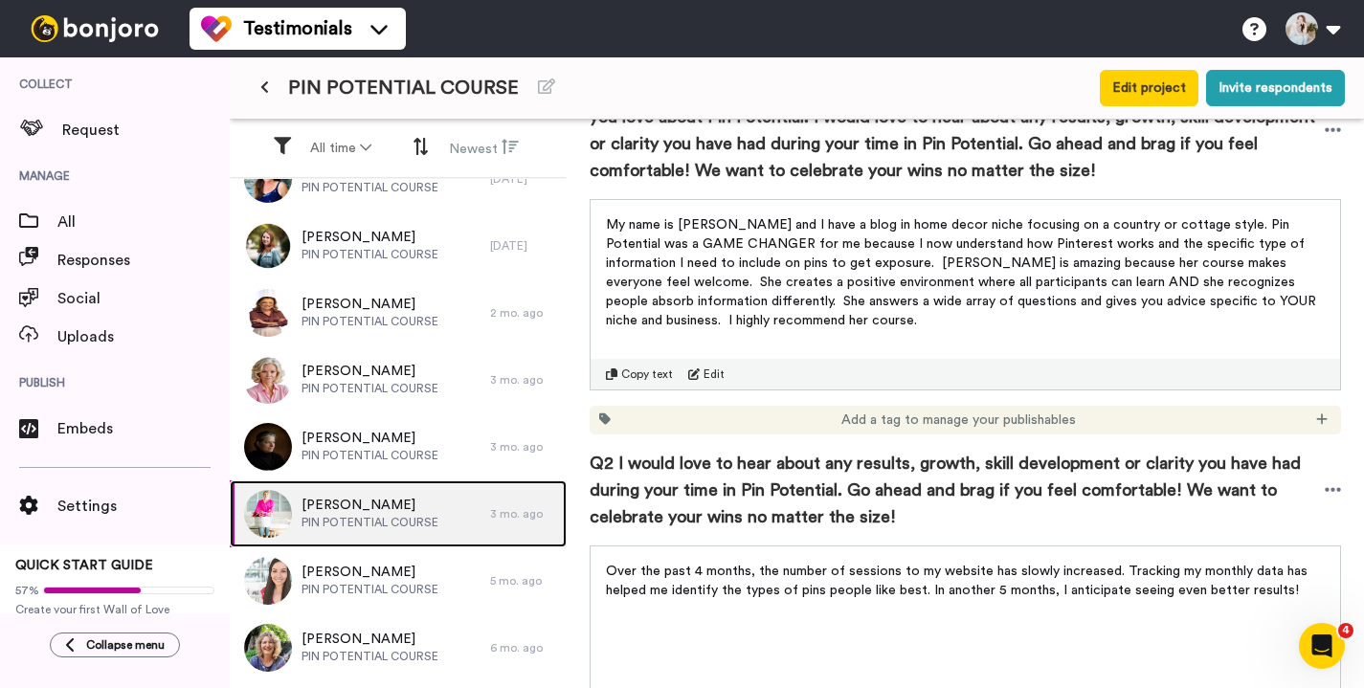
scroll to position [401, 0]
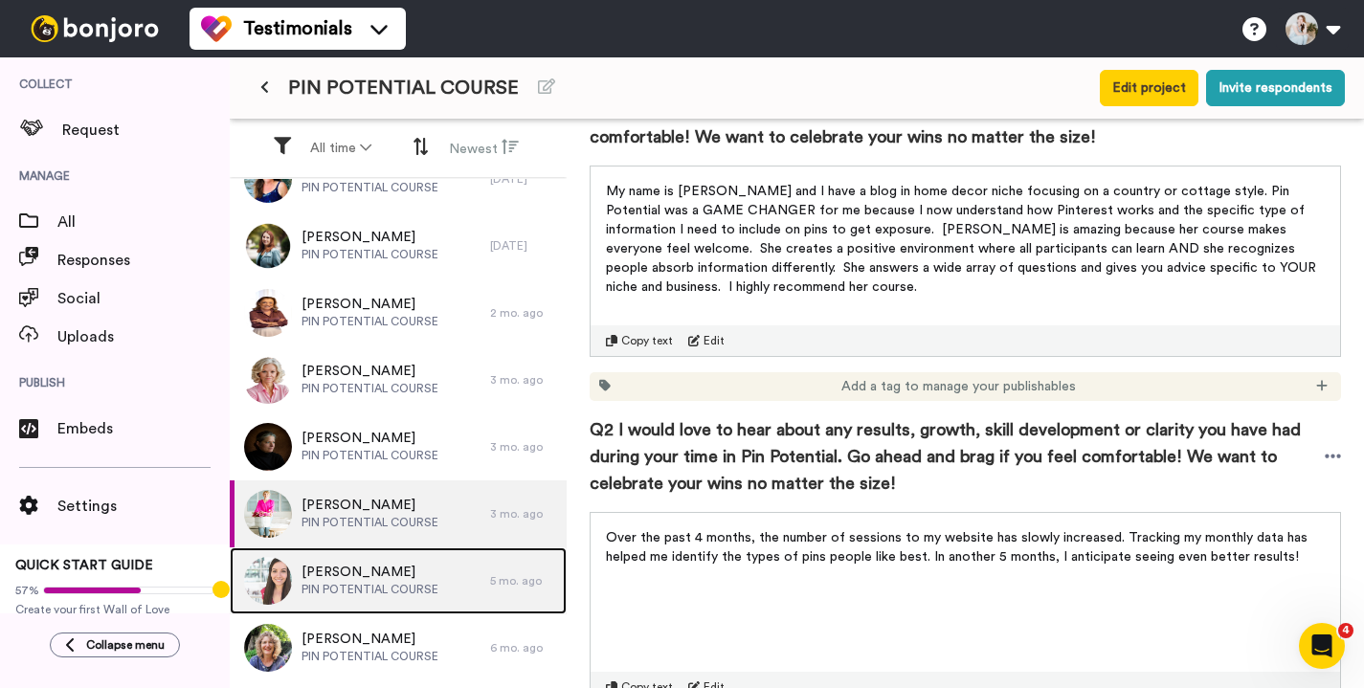
click at [377, 569] on span "[PERSON_NAME]" at bounding box center [369, 572] width 137 height 19
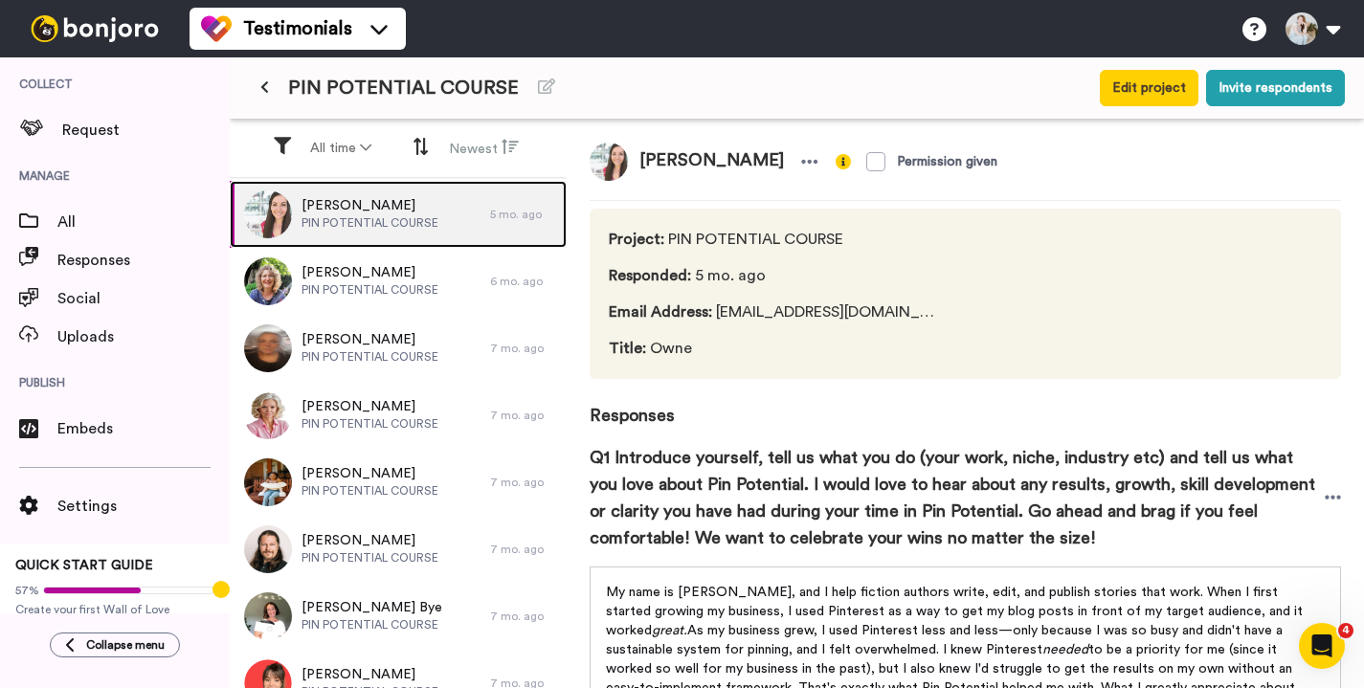
scroll to position [295, 0]
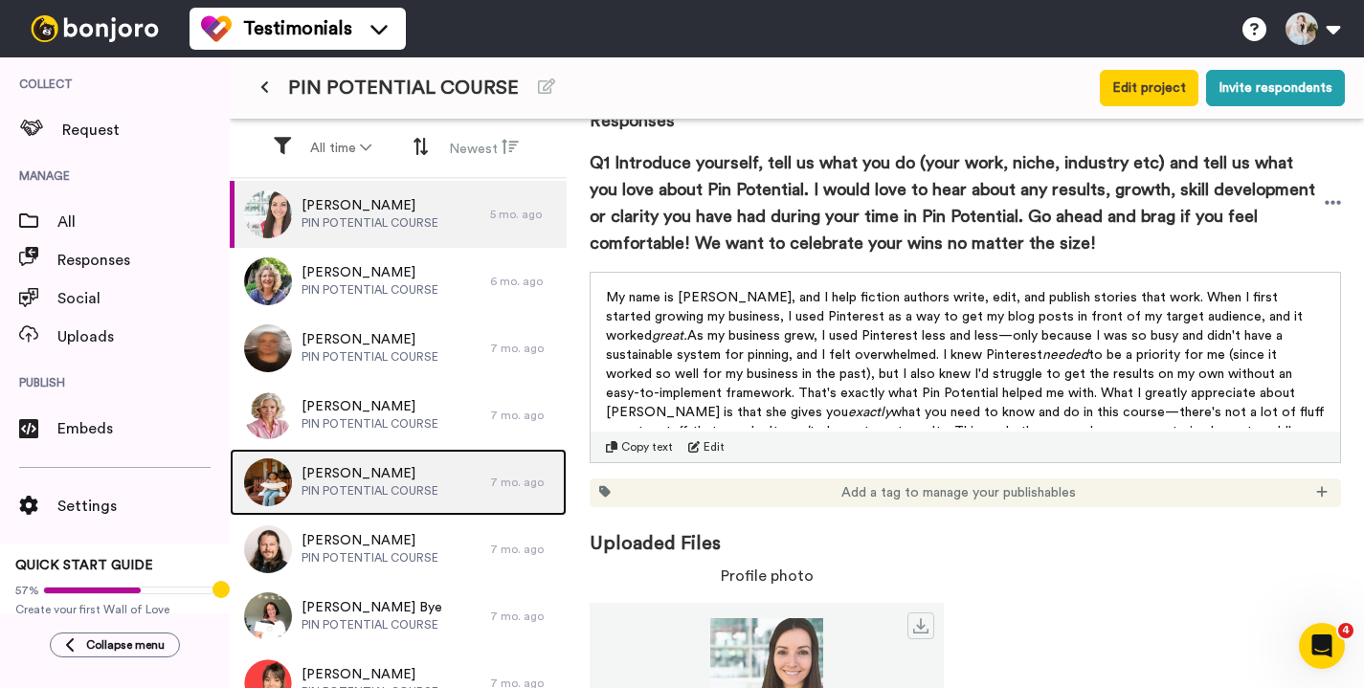
click at [410, 492] on span "PIN POTENTIAL COURSE" at bounding box center [369, 490] width 137 height 15
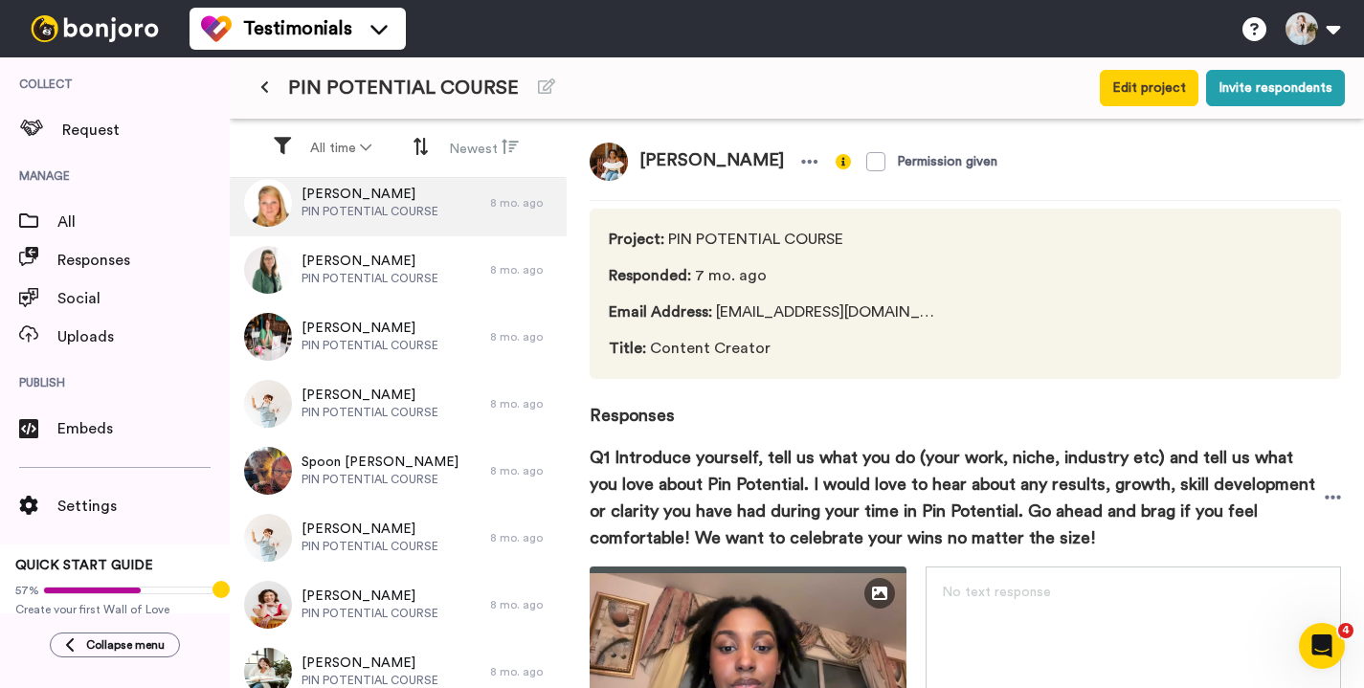
scroll to position [1563, 0]
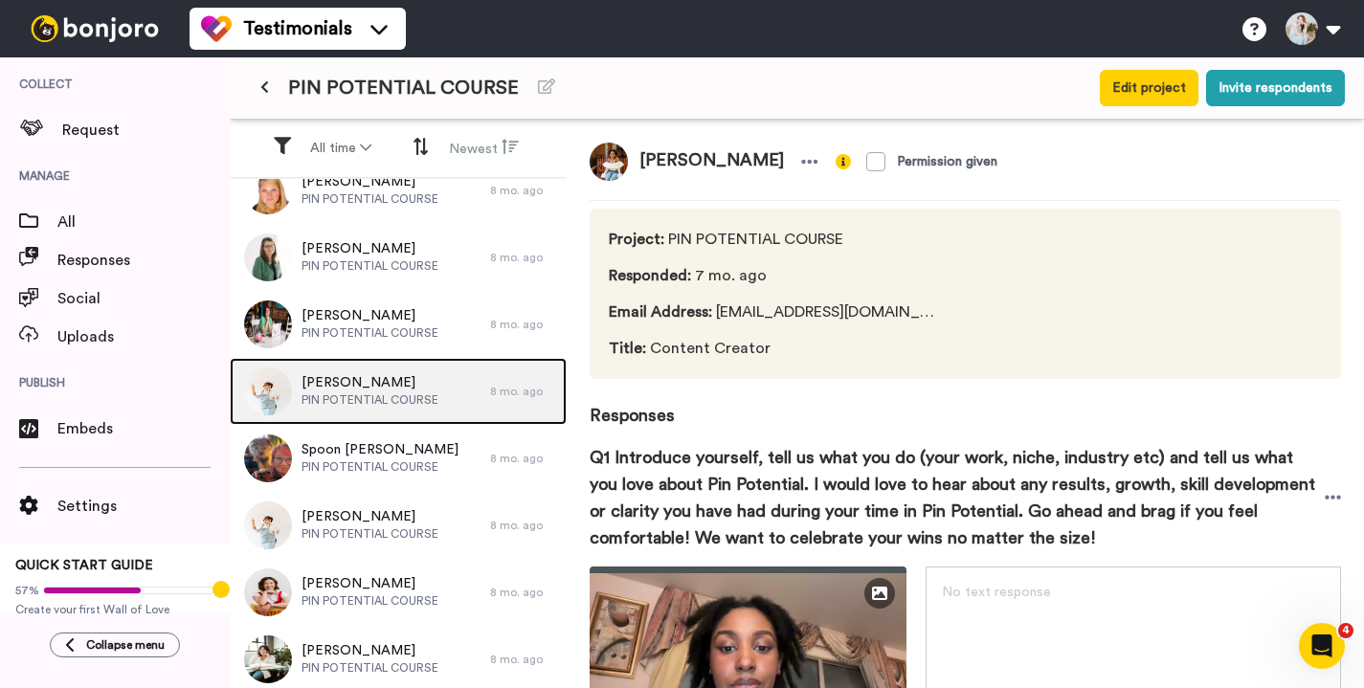
click at [377, 388] on span "[PERSON_NAME]" at bounding box center [369, 382] width 137 height 19
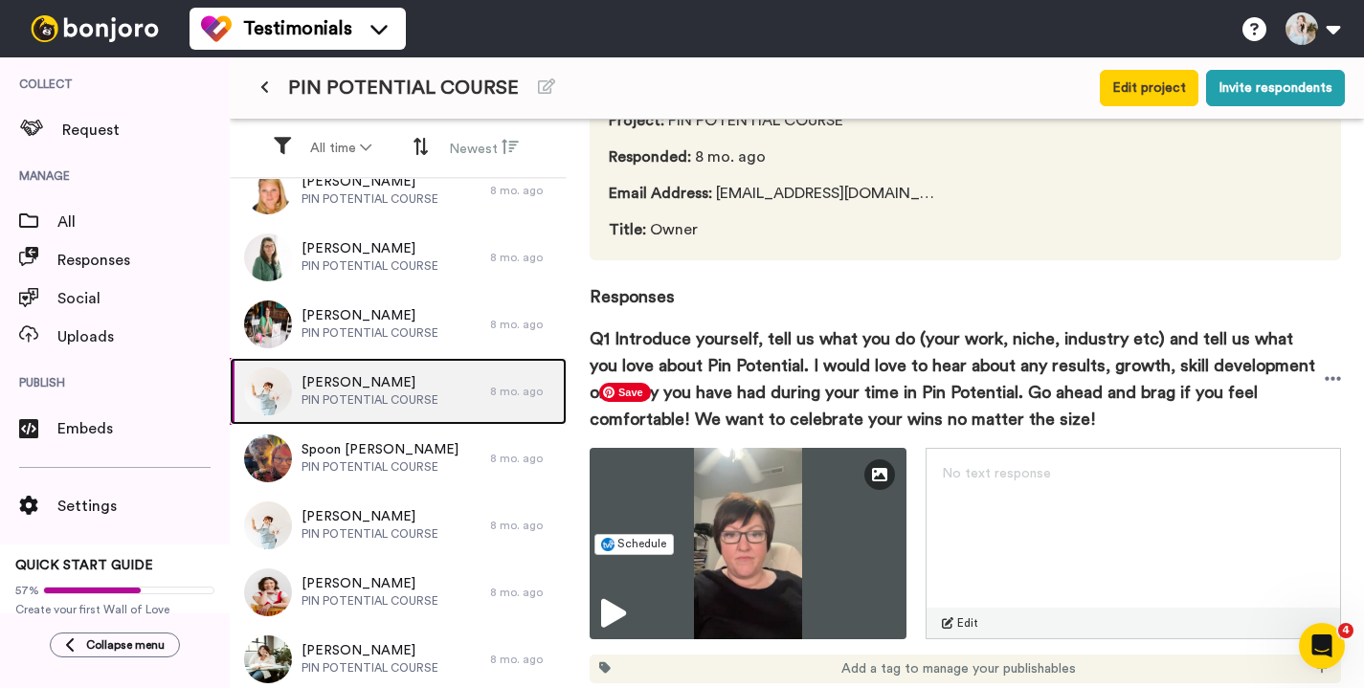
scroll to position [269, 0]
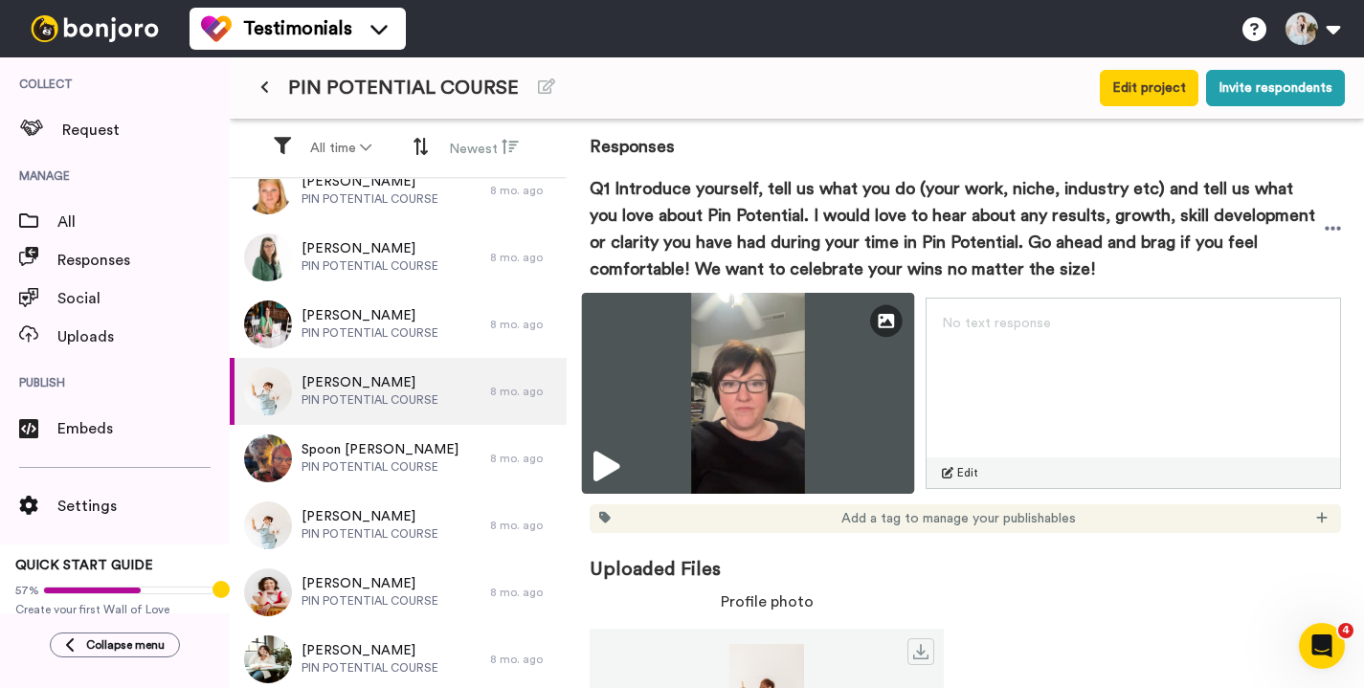
click at [602, 460] on icon at bounding box center [606, 467] width 26 height 31
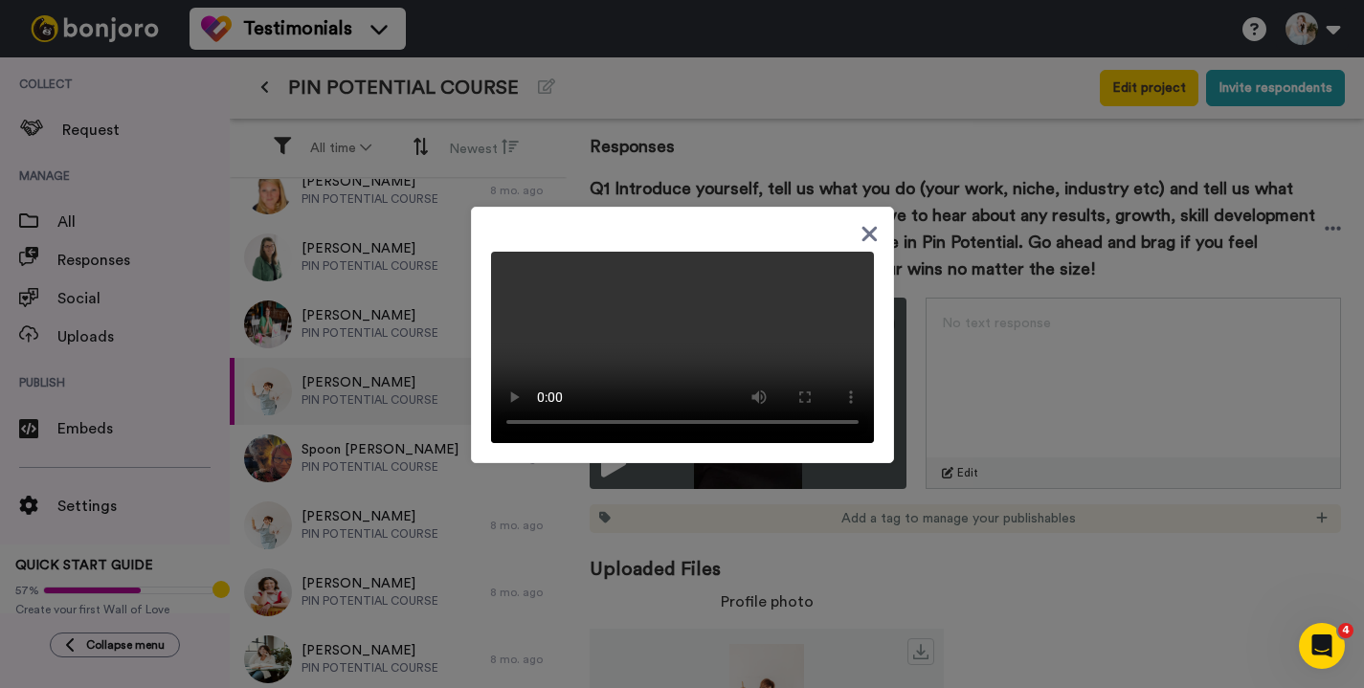
scroll to position [41, 0]
click at [245, 551] on div at bounding box center [682, 344] width 1364 height 688
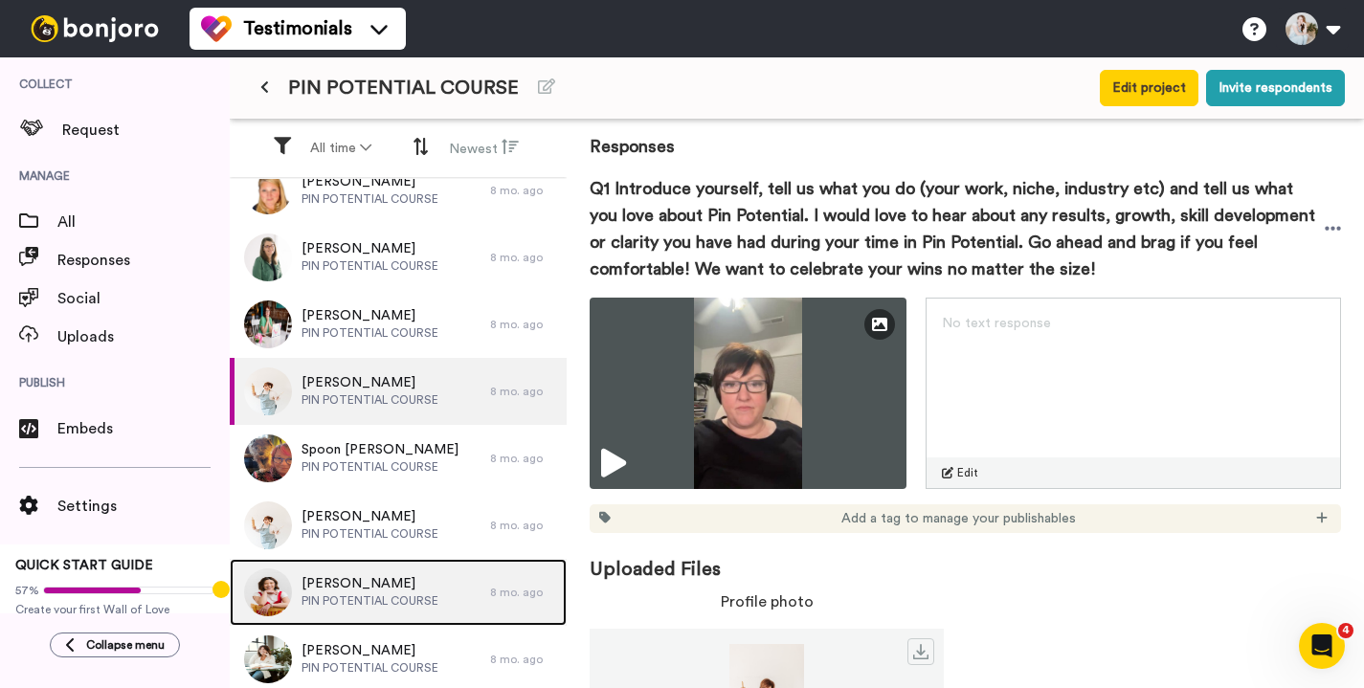
click at [319, 594] on span "PIN POTENTIAL COURSE" at bounding box center [369, 600] width 137 height 15
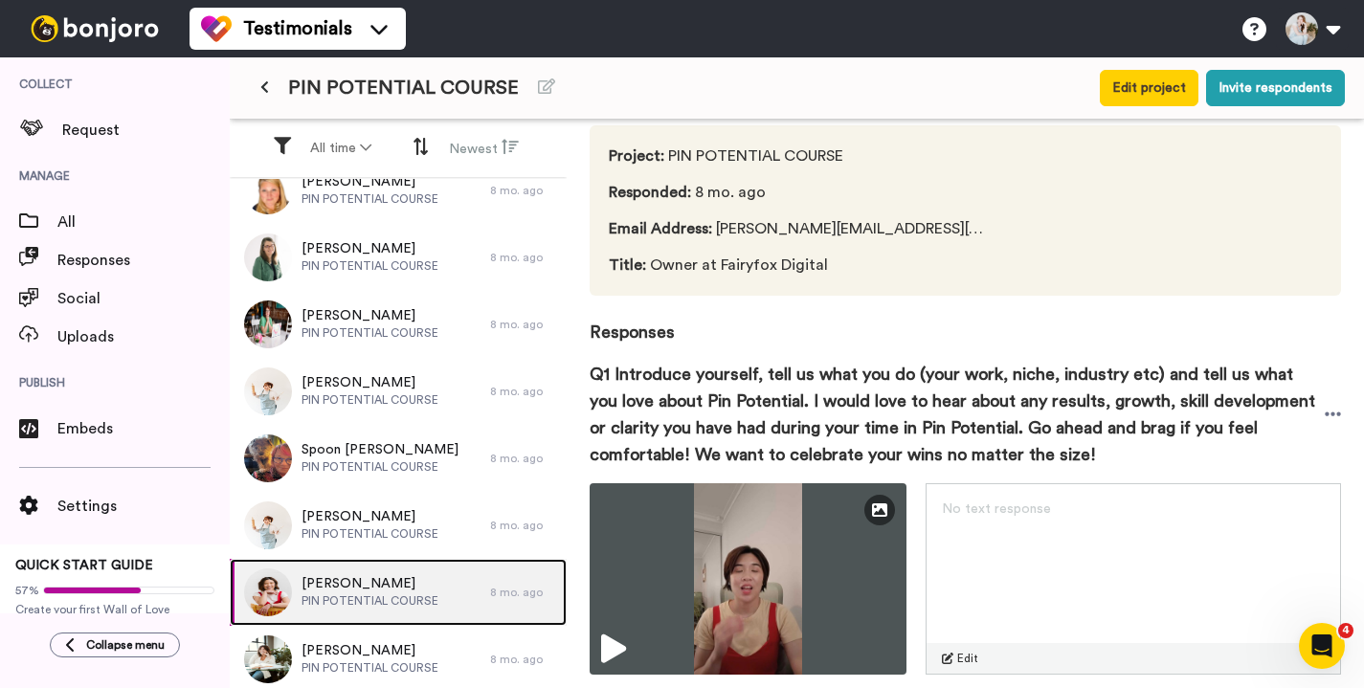
scroll to position [219, 0]
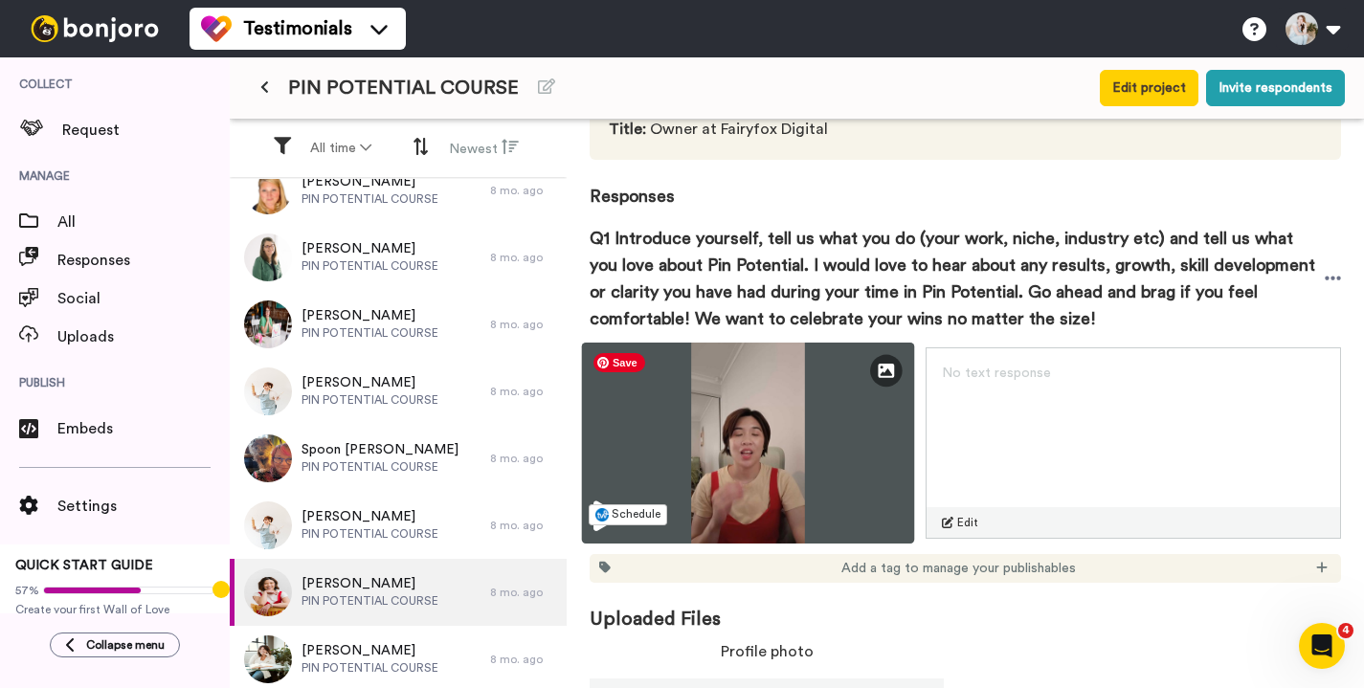
click at [610, 500] on img at bounding box center [748, 443] width 333 height 201
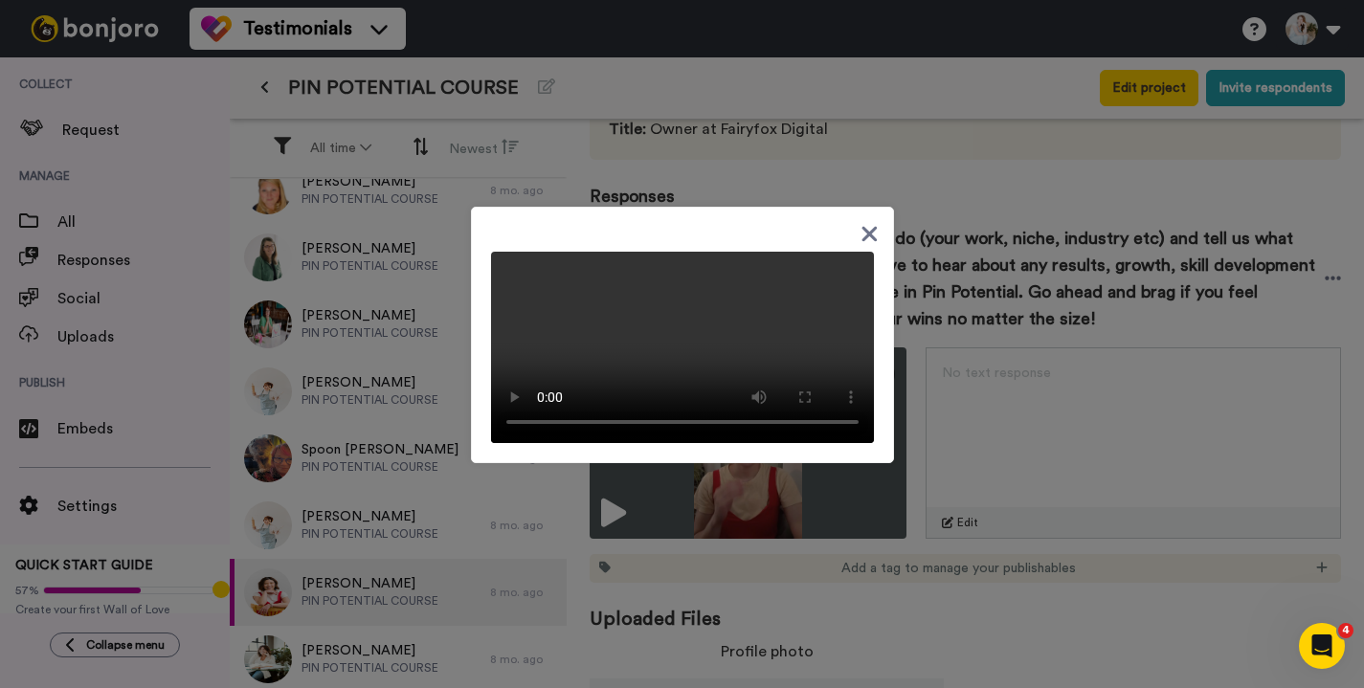
click at [933, 285] on div at bounding box center [682, 344] width 1364 height 688
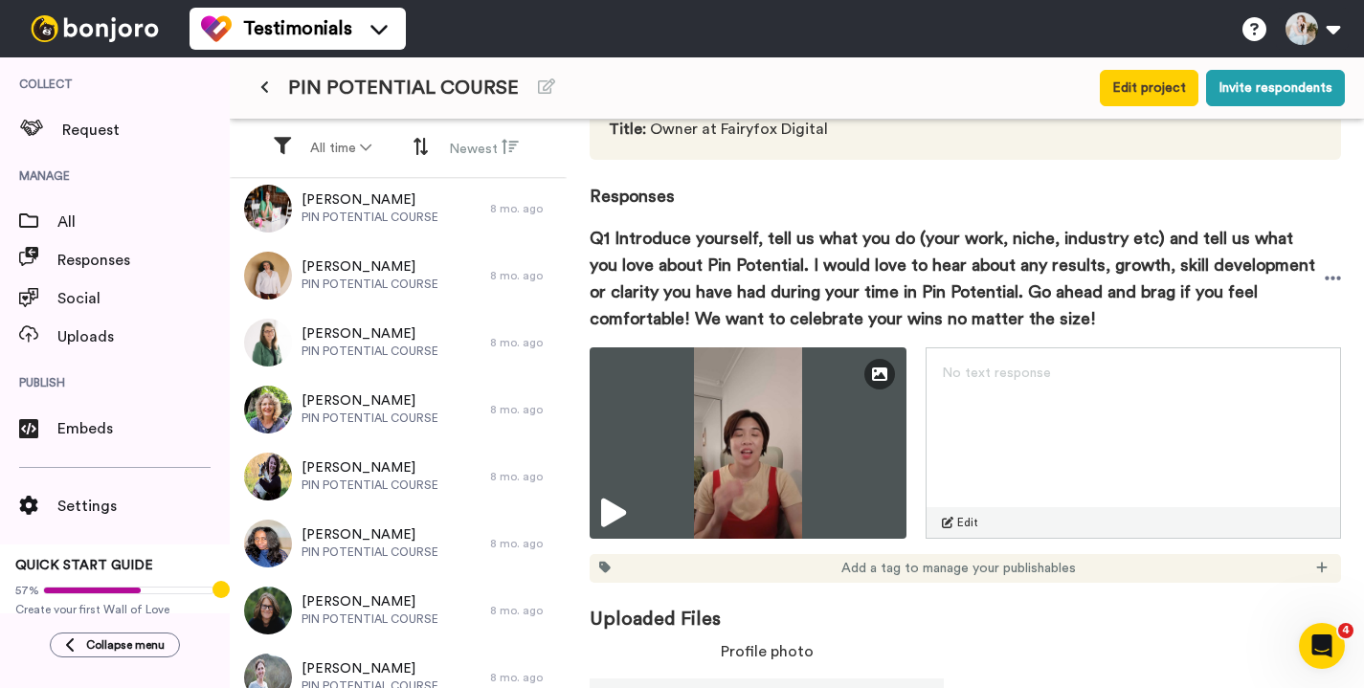
scroll to position [2548, 0]
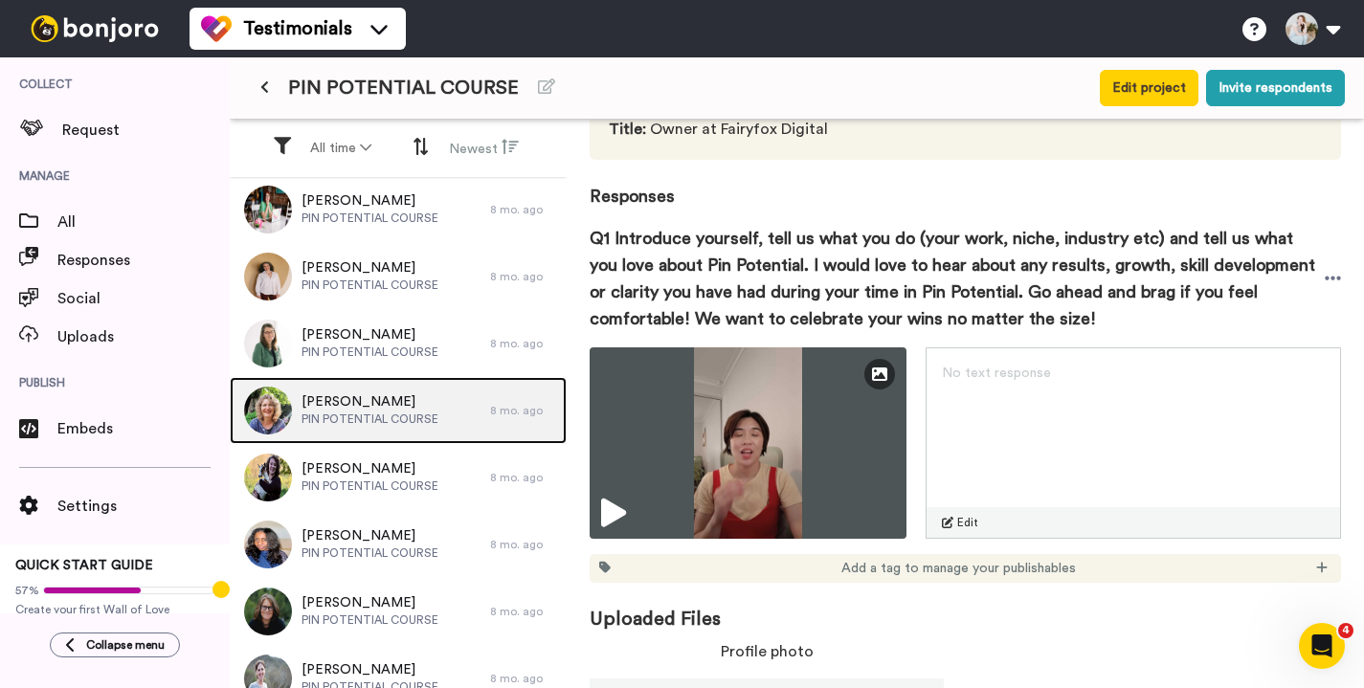
click at [354, 412] on span "PIN POTENTIAL COURSE" at bounding box center [369, 419] width 137 height 15
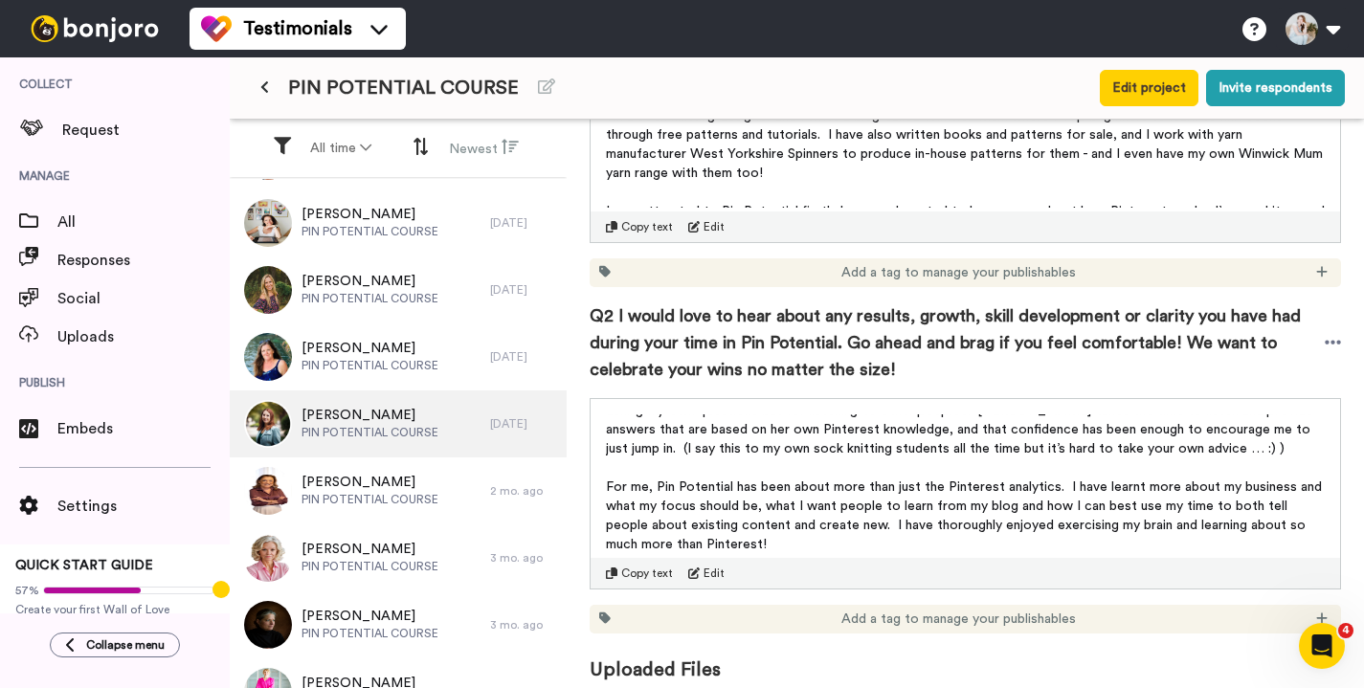
scroll to position [111, 0]
